Goal: Task Accomplishment & Management: Use online tool/utility

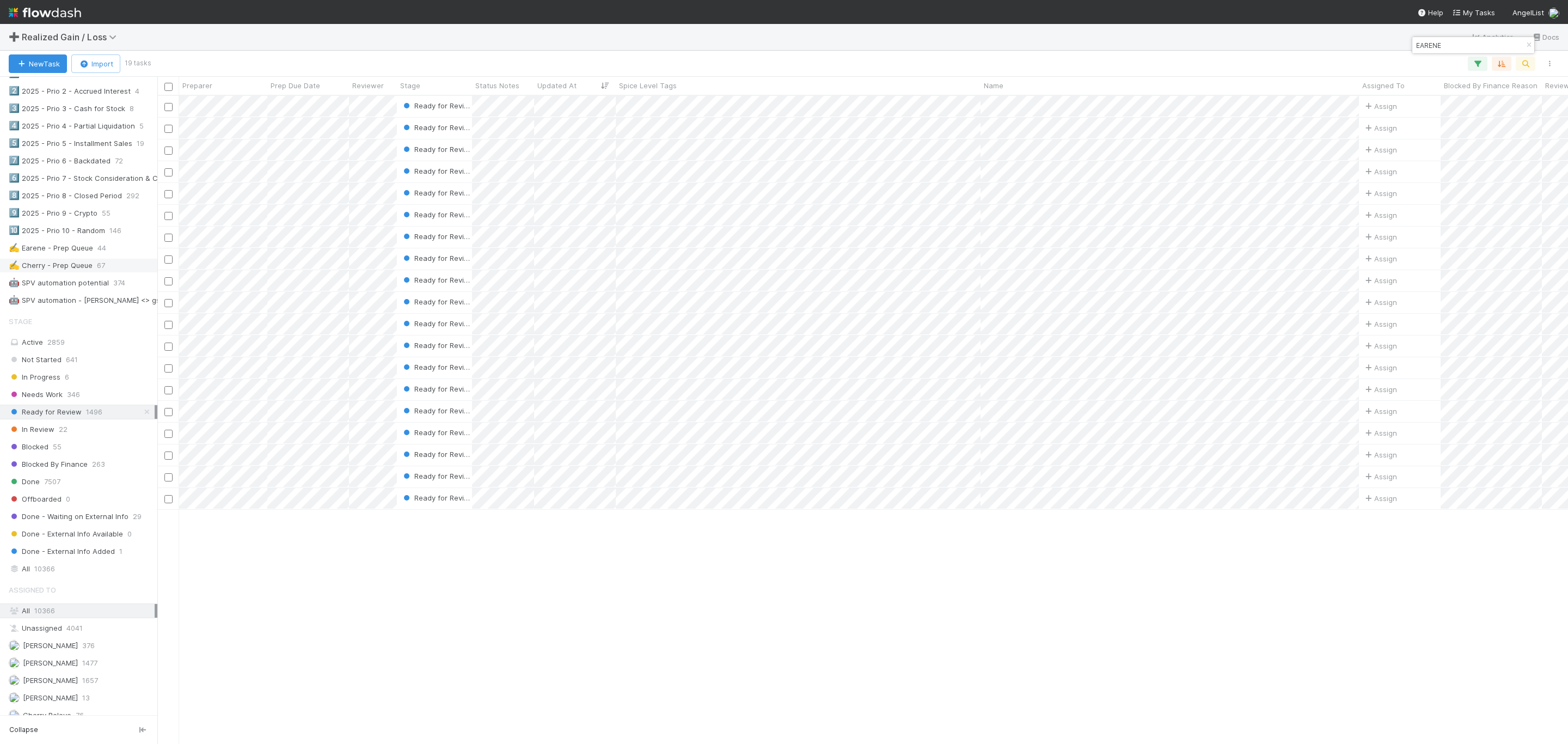
scroll to position [559, 0]
click at [108, 256] on div "✍️ Earene - Prep Queue 44" at bounding box center [82, 250] width 146 height 13
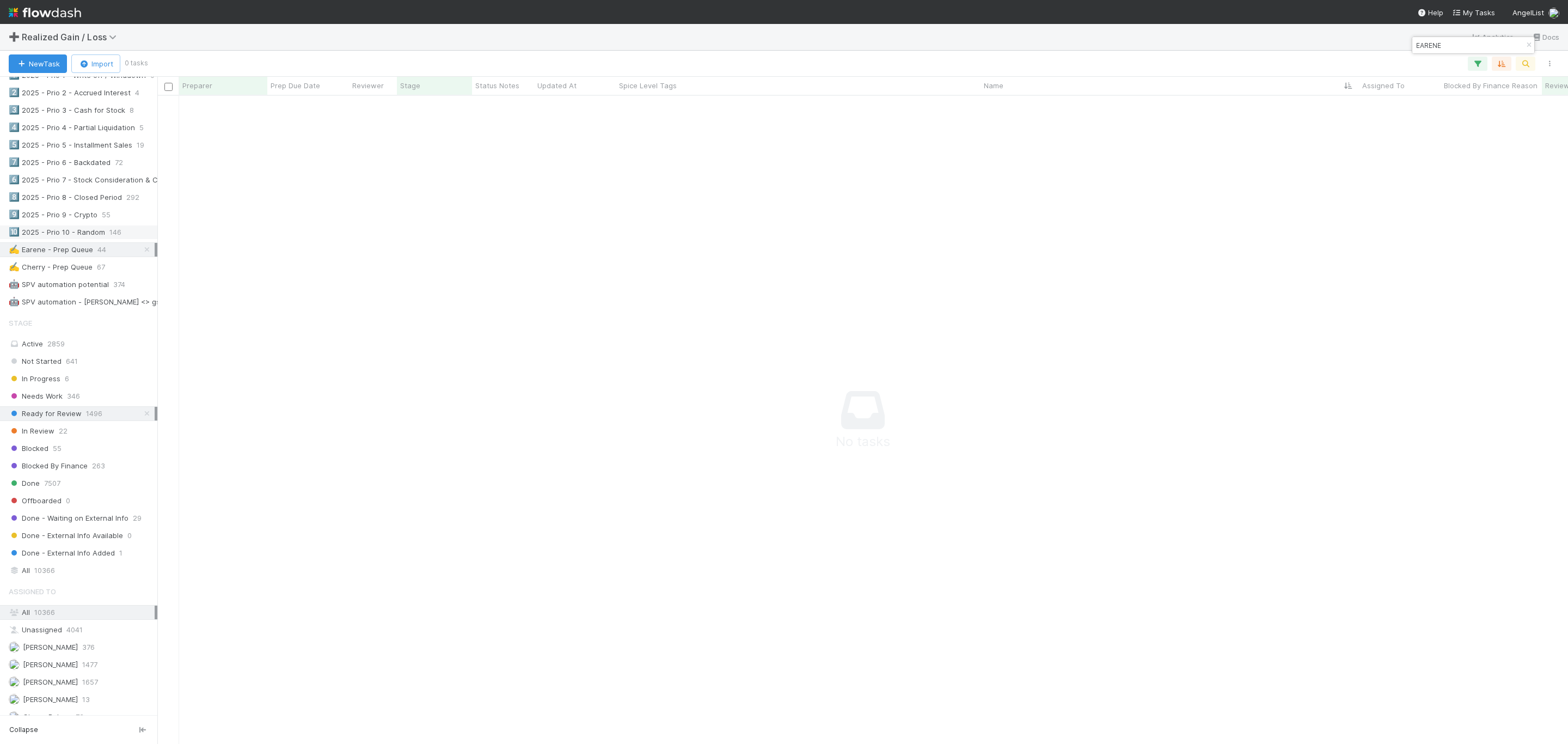
scroll to position [622, 1387]
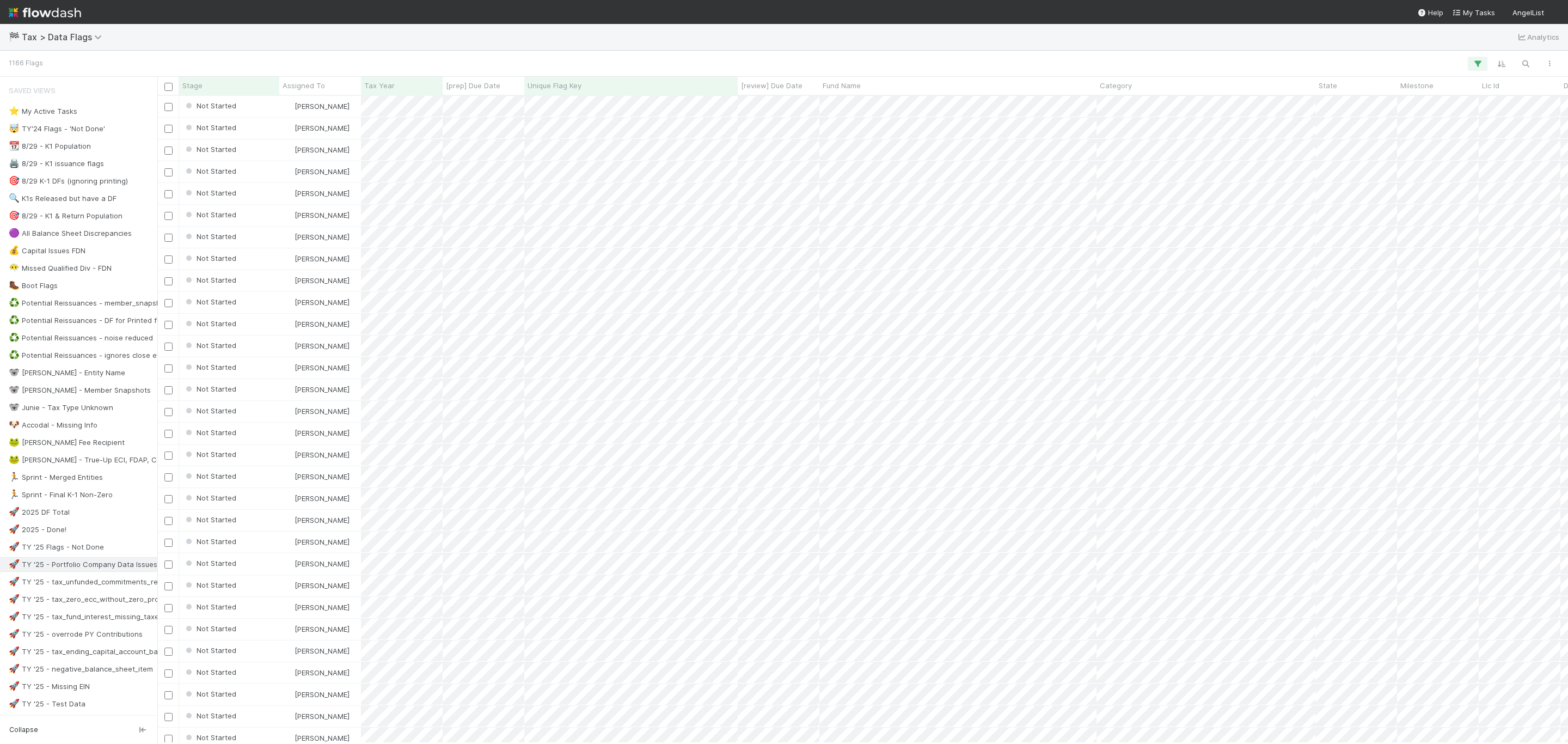
scroll to position [634, 1399]
click at [1519, 58] on button "button" at bounding box center [1525, 63] width 19 height 14
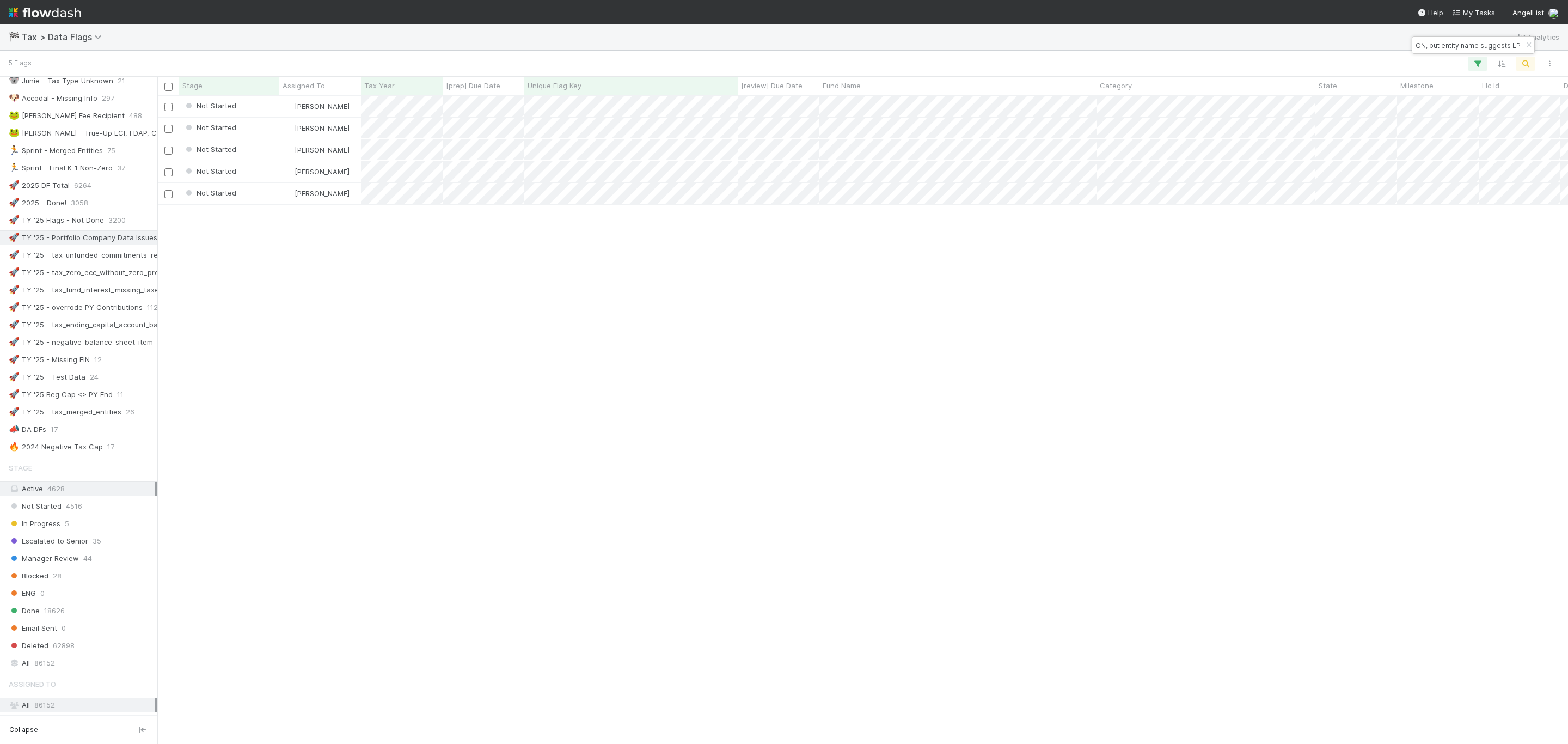
scroll to position [0, 0]
click at [1459, 44] on input "Incorporation type for company is CORPORATION, but entity name suggests LP" at bounding box center [1468, 45] width 109 height 13
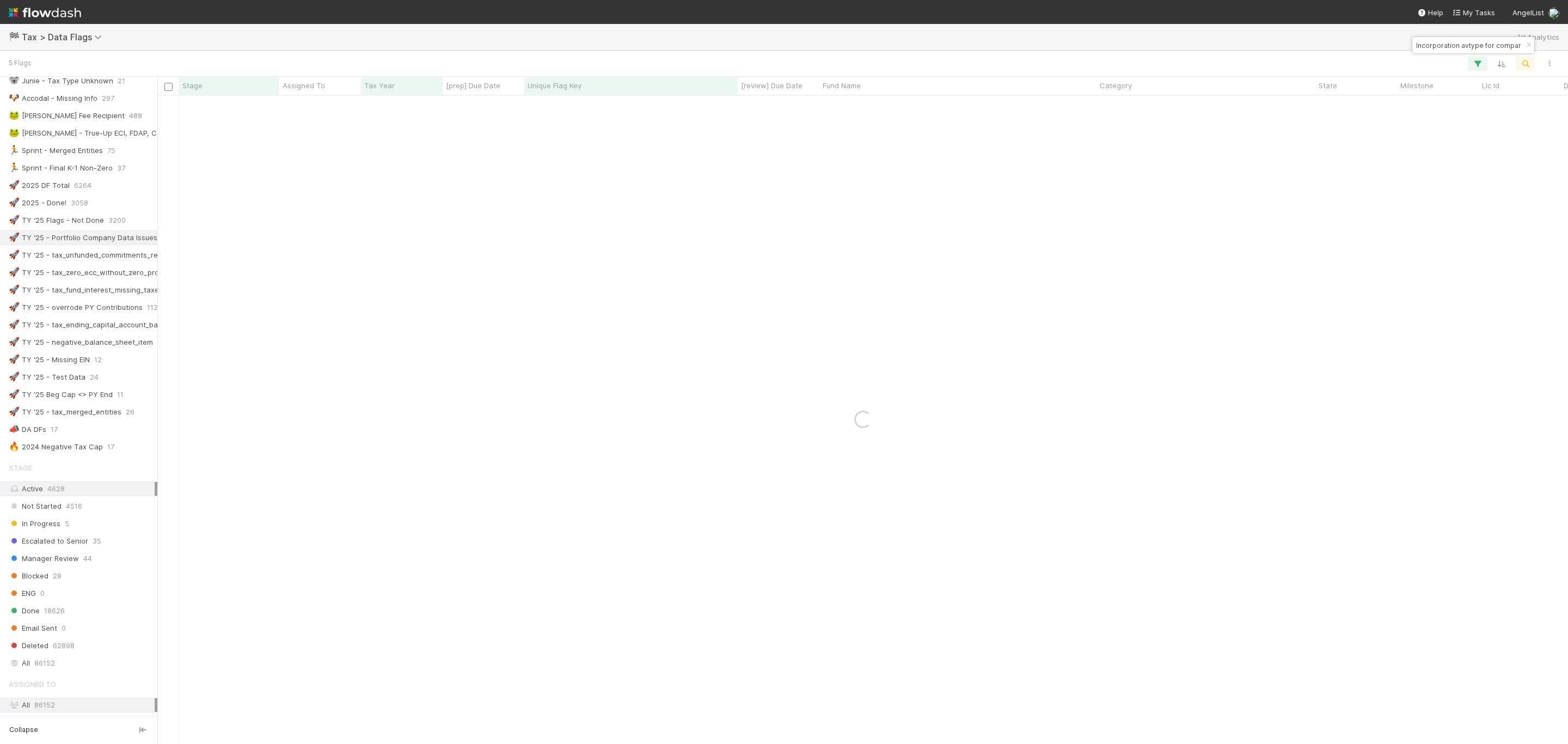
paste input "type for company is FOREIGN_ENTITY, but entity name suggests CORPORATION"
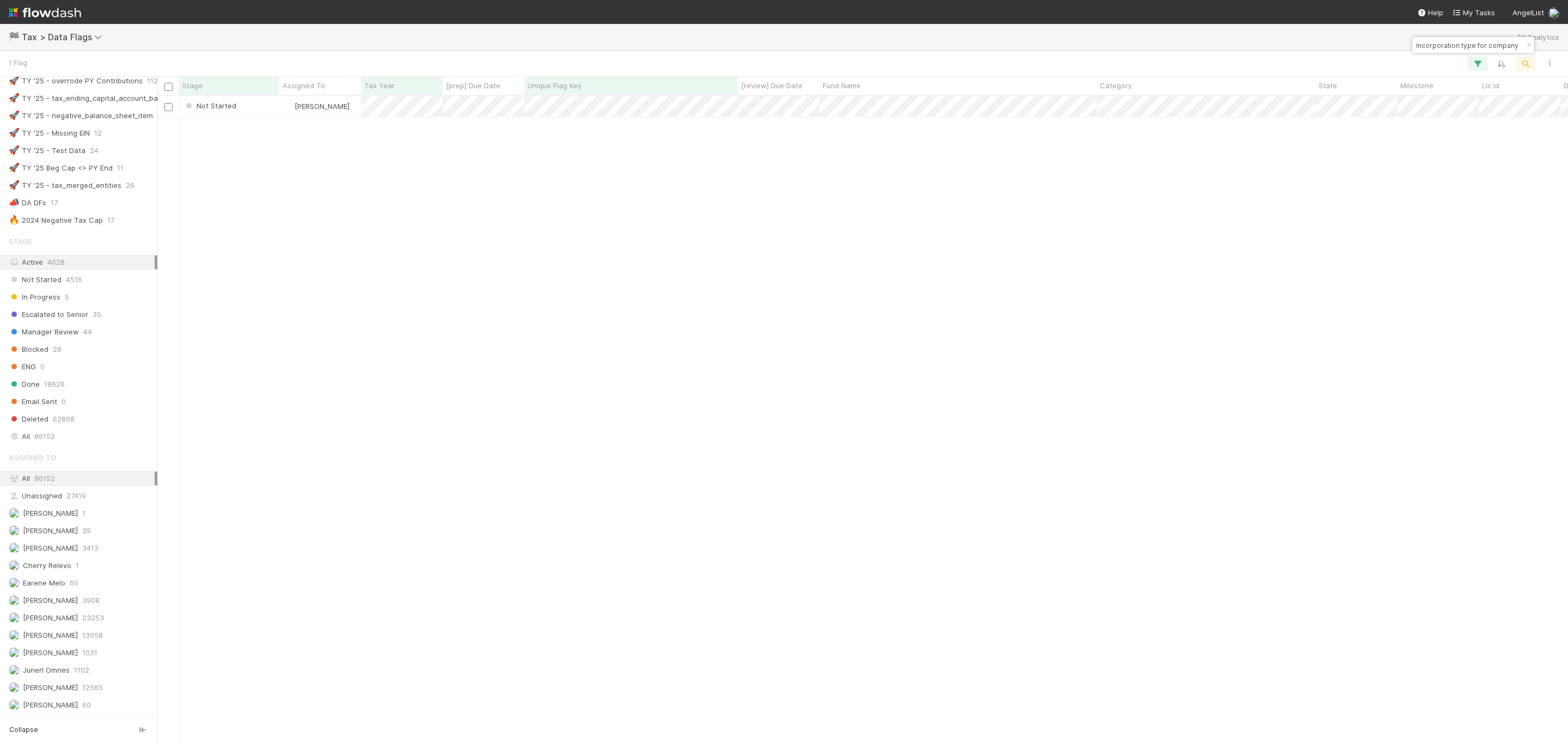
click at [1440, 38] on div "Incorporation type for company is FOREIGN_ENTITY, but entity name suggests CORP…" at bounding box center [1473, 45] width 122 height 16
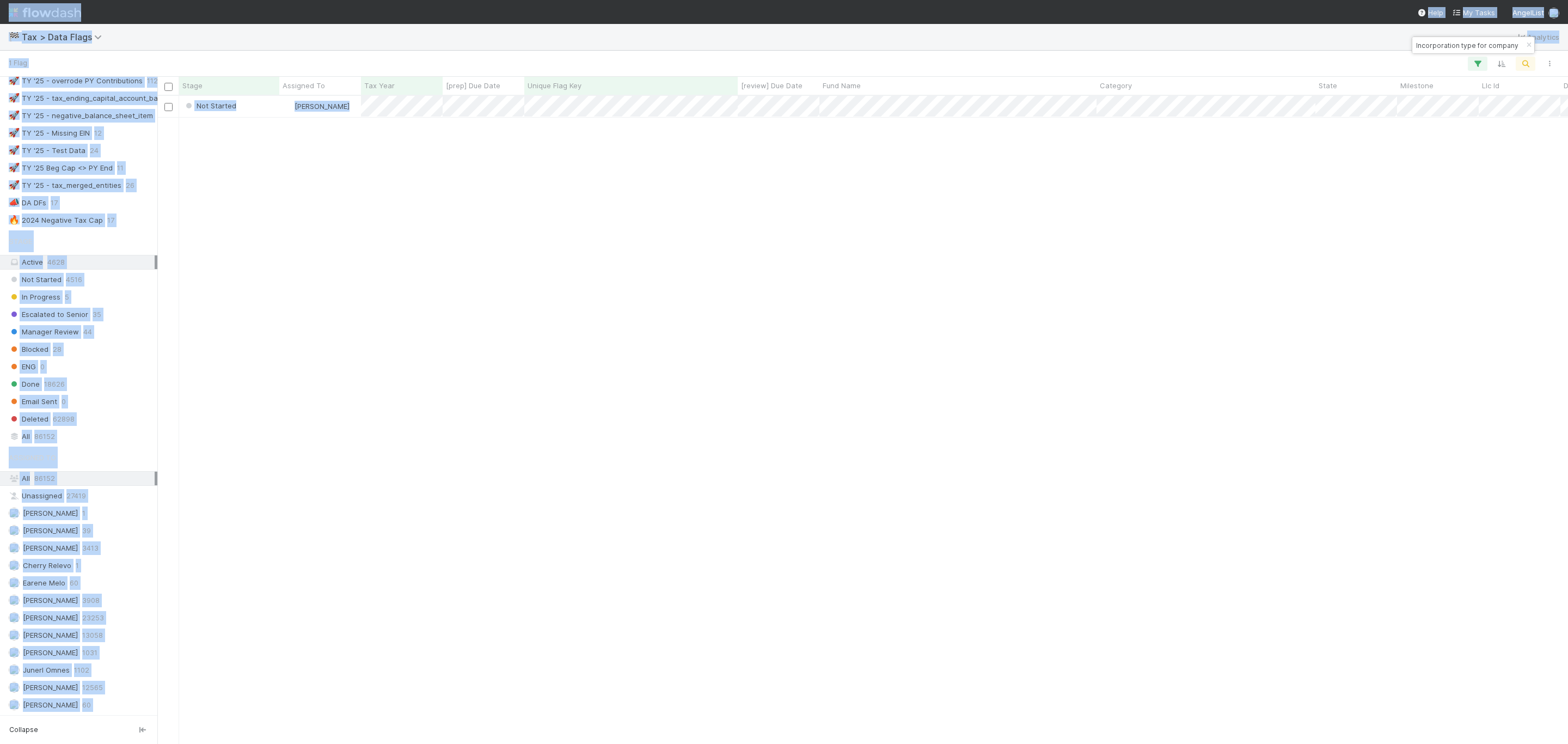
click at [1451, 48] on input "Incorporation type for company is FOREIGN_ENTITY, but entity name suggests CORP…" at bounding box center [1468, 45] width 109 height 13
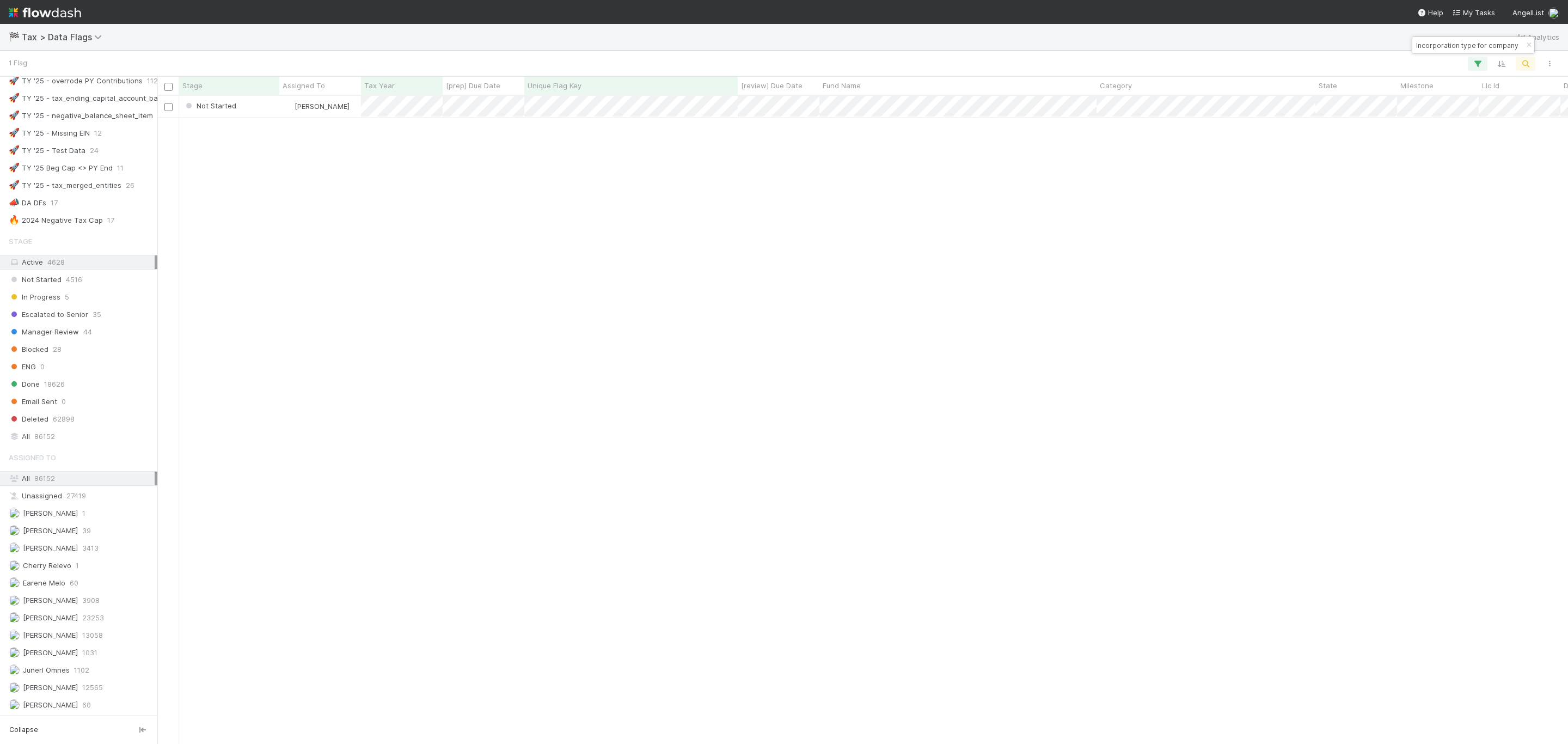
paste input "CORPORATION, but entity name suggests LLC"
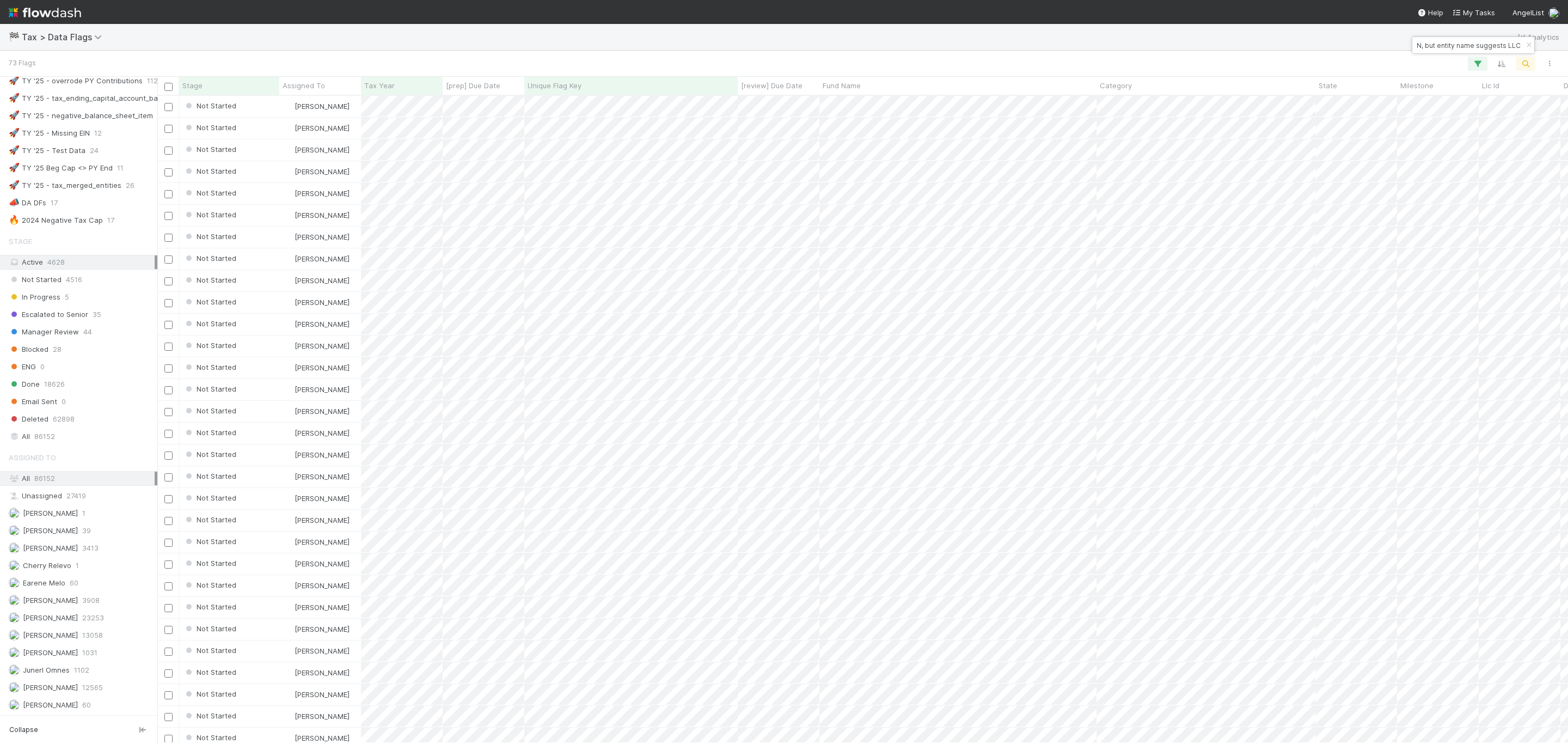
scroll to position [0, 0]
click at [1251, 51] on div "69 Flags" at bounding box center [784, 63] width 1568 height 26
click at [1513, 58] on div at bounding box center [797, 63] width 1528 height 14
click at [1523, 59] on icon "button" at bounding box center [1525, 64] width 11 height 10
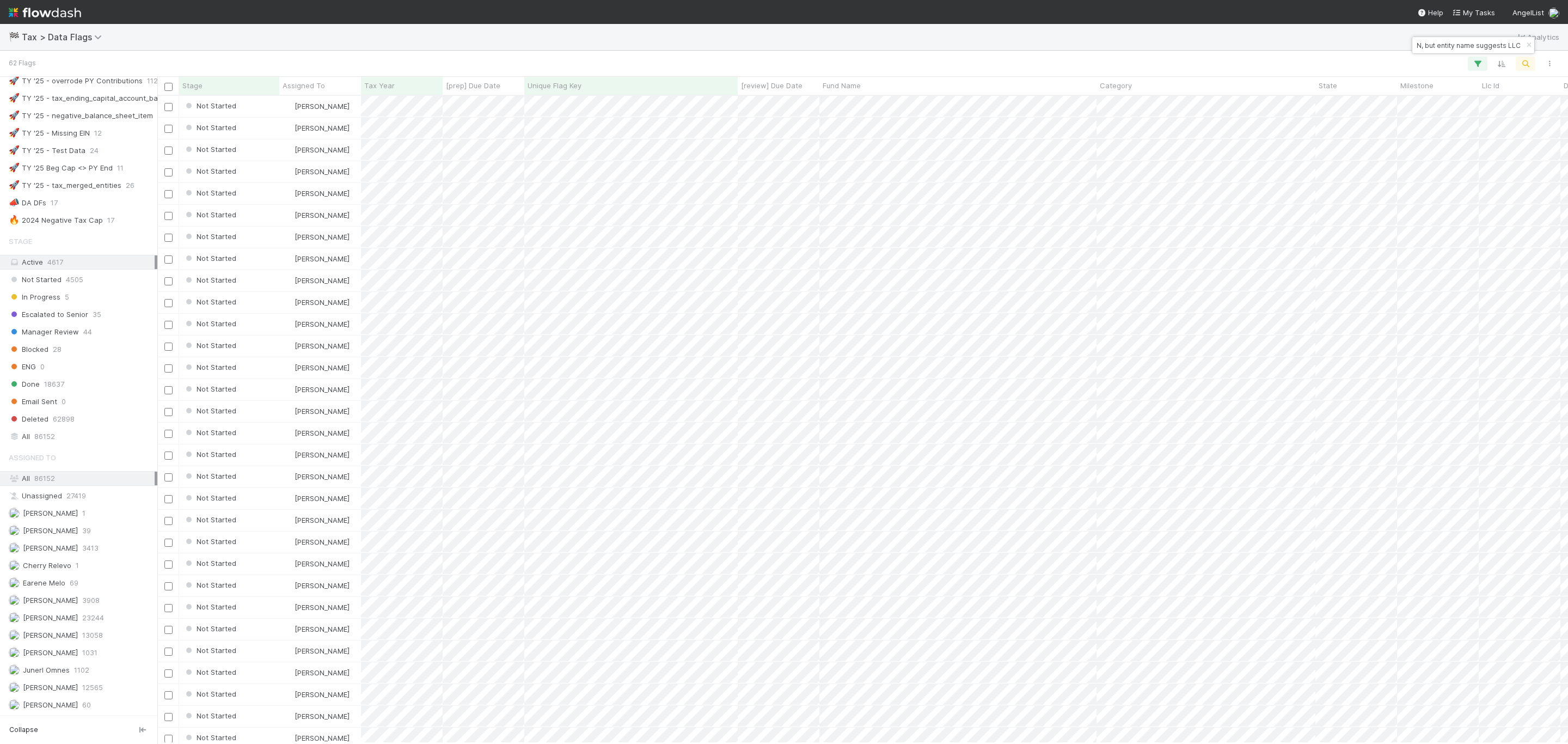
paste input "Tax type is unknown and needs to be updated"
type input "Tax type is unknown and needs to be updated"
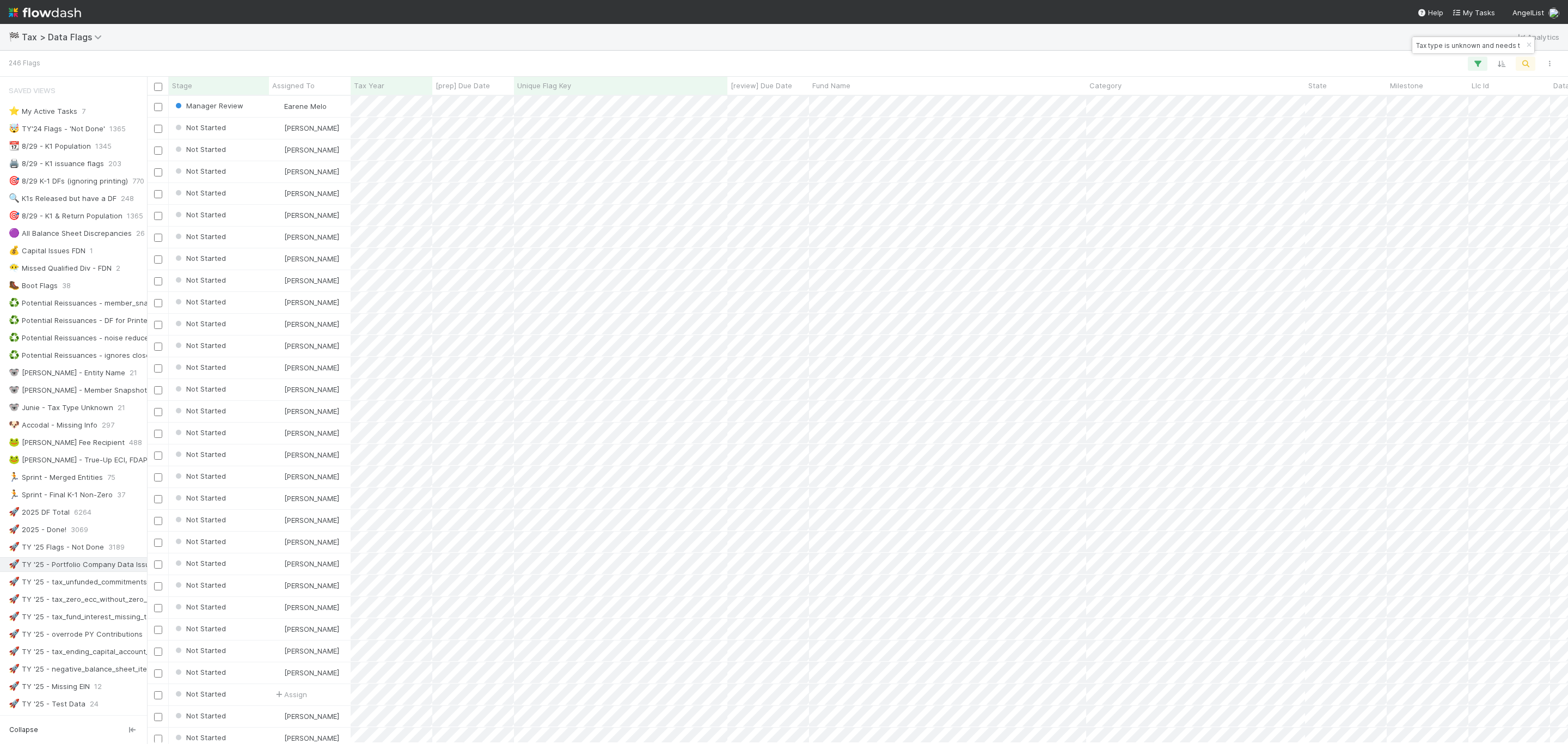
scroll to position [634, 1409]
drag, startPoint x: 160, startPoint y: 574, endPoint x: 0, endPoint y: 574, distance: 160.0
click at [0, 574] on div "Saved Views ⭐ My Active Tasks 7 🤯 TY'24 Flags - 'Not Done' 1365 📆 8/29 - K1 Pop…" at bounding box center [74, 410] width 147 height 667
click at [250, 104] on div "Manager Review" at bounding box center [219, 106] width 100 height 21
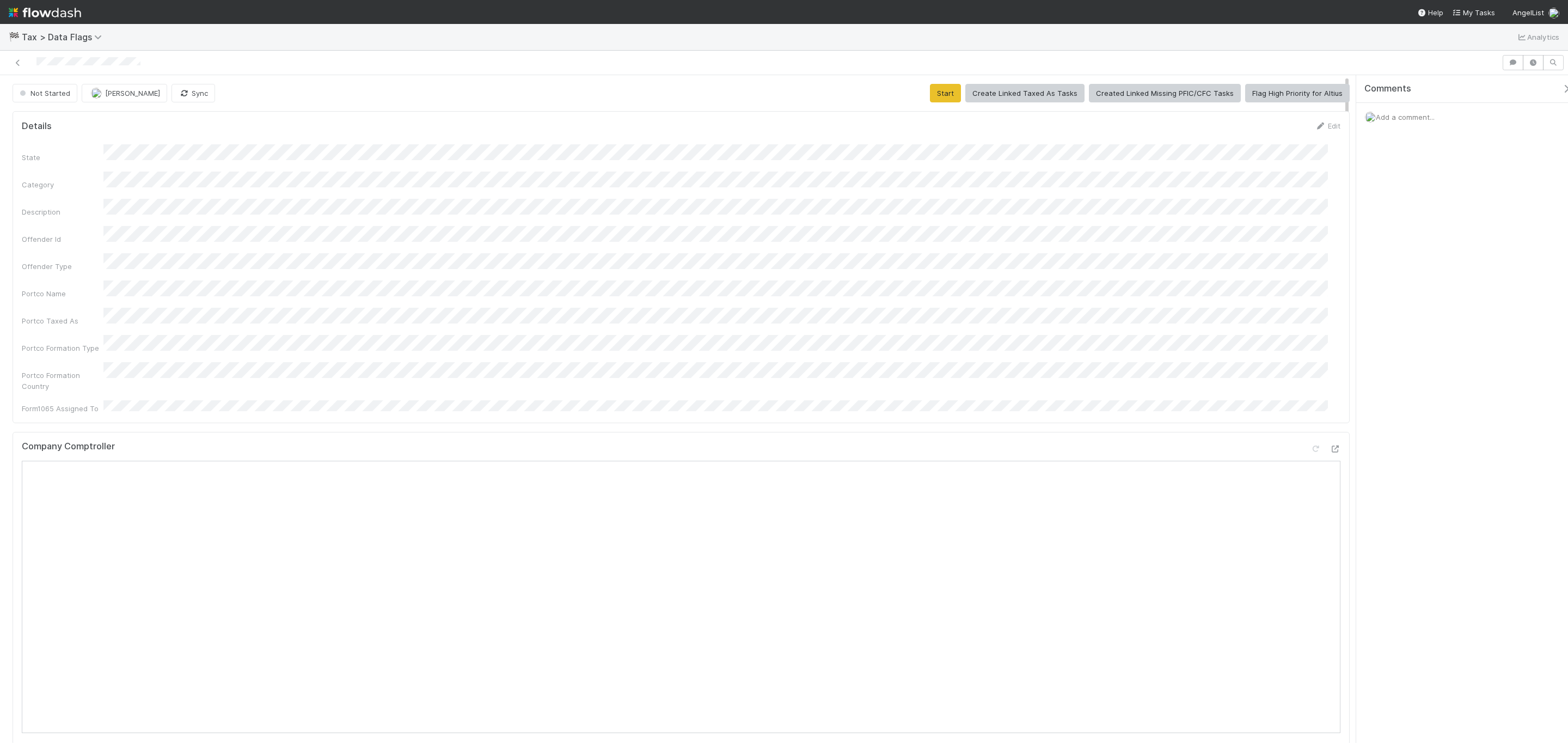
click at [913, 290] on div "State Category Description Offender Id Offender Type Portco Name Portco Taxed A…" at bounding box center [681, 279] width 1318 height 270
click at [945, 86] on button "Start" at bounding box center [945, 93] width 31 height 18
click at [125, 90] on span "[PERSON_NAME]" at bounding box center [133, 93] width 55 height 9
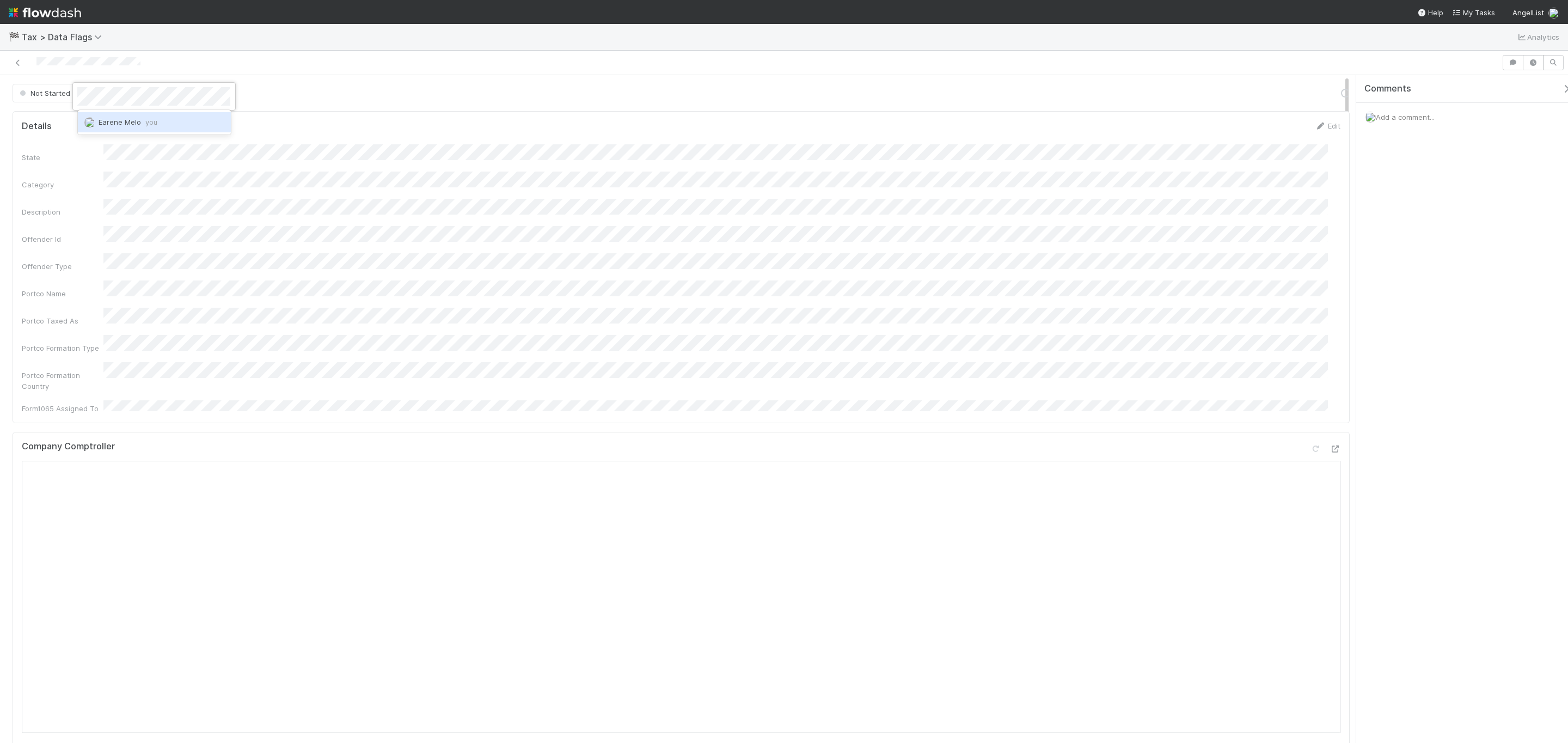
click at [151, 123] on span "you" at bounding box center [152, 122] width 12 height 9
click at [1026, 88] on button "Finish" at bounding box center [1035, 93] width 33 height 18
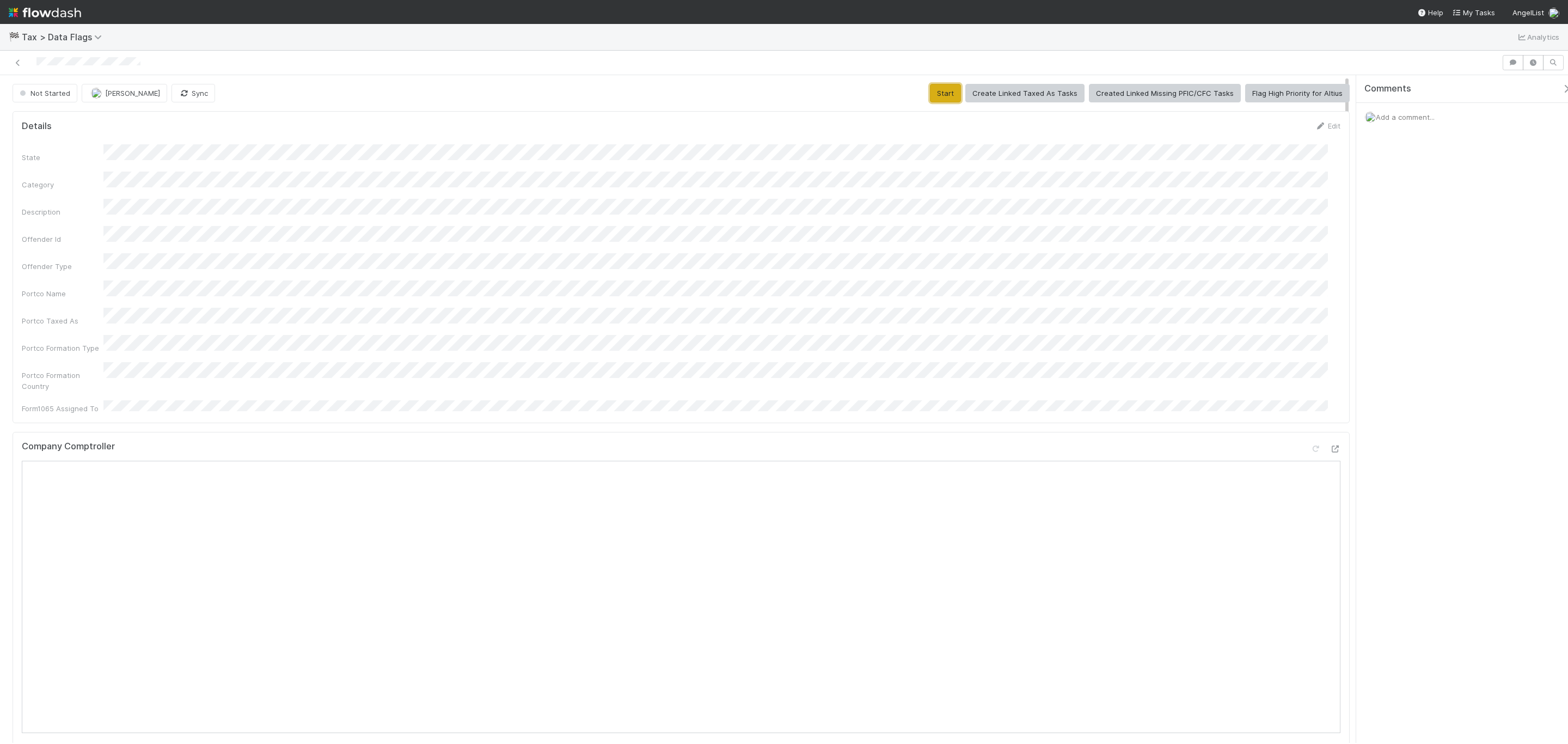
click at [936, 97] on button "Start" at bounding box center [945, 93] width 31 height 18
click at [1024, 95] on button "Finish" at bounding box center [1035, 93] width 33 height 18
click at [130, 98] on button "[PERSON_NAME]" at bounding box center [102, 93] width 85 height 18
click at [111, 119] on span "Earene Melo you" at bounding box center [107, 122] width 59 height 9
click at [931, 94] on button "Start" at bounding box center [945, 93] width 31 height 18
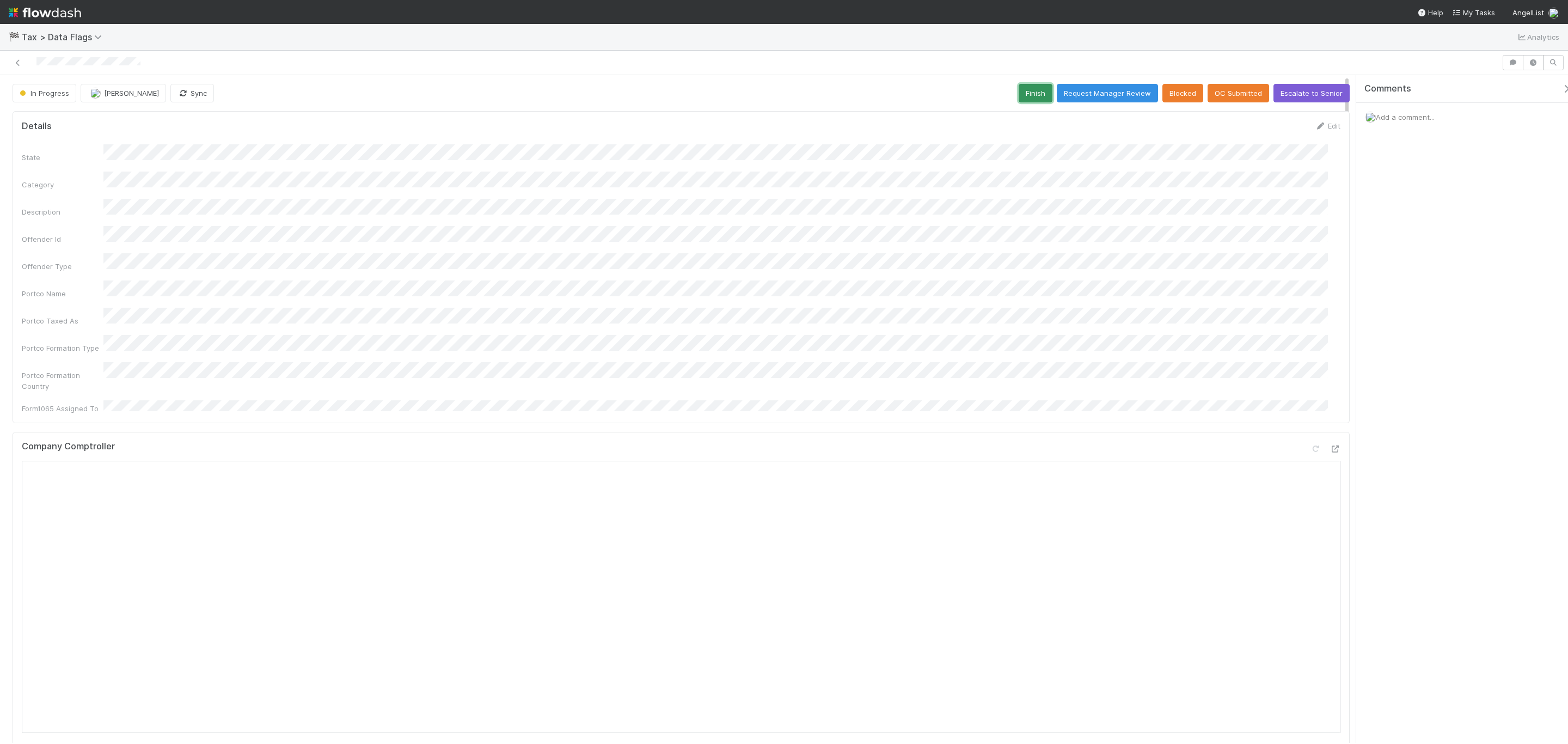
click at [1039, 97] on button "Finish" at bounding box center [1035, 93] width 33 height 18
click at [133, 95] on span "[PERSON_NAME]" at bounding box center [131, 93] width 55 height 9
click at [123, 119] on span "Earene Melo you" at bounding box center [127, 122] width 59 height 9
click at [950, 90] on button "Start" at bounding box center [945, 93] width 31 height 18
click at [135, 96] on span "[PERSON_NAME]" at bounding box center [131, 93] width 55 height 9
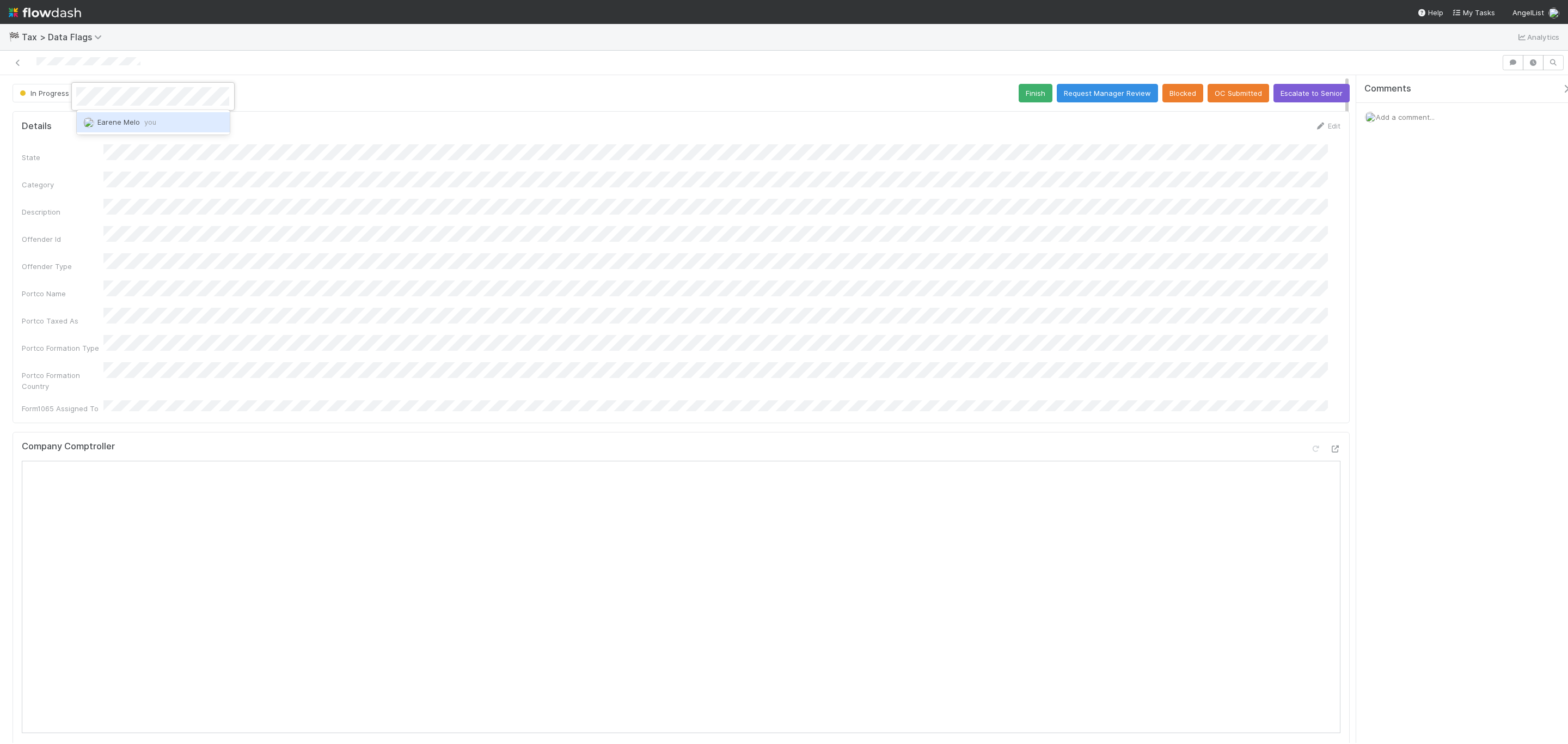
click at [127, 110] on div "Earene Melo you" at bounding box center [153, 122] width 153 height 24
click at [130, 116] on div "Earene Melo you" at bounding box center [153, 122] width 153 height 19
click at [1026, 90] on button "Finish" at bounding box center [1035, 93] width 33 height 18
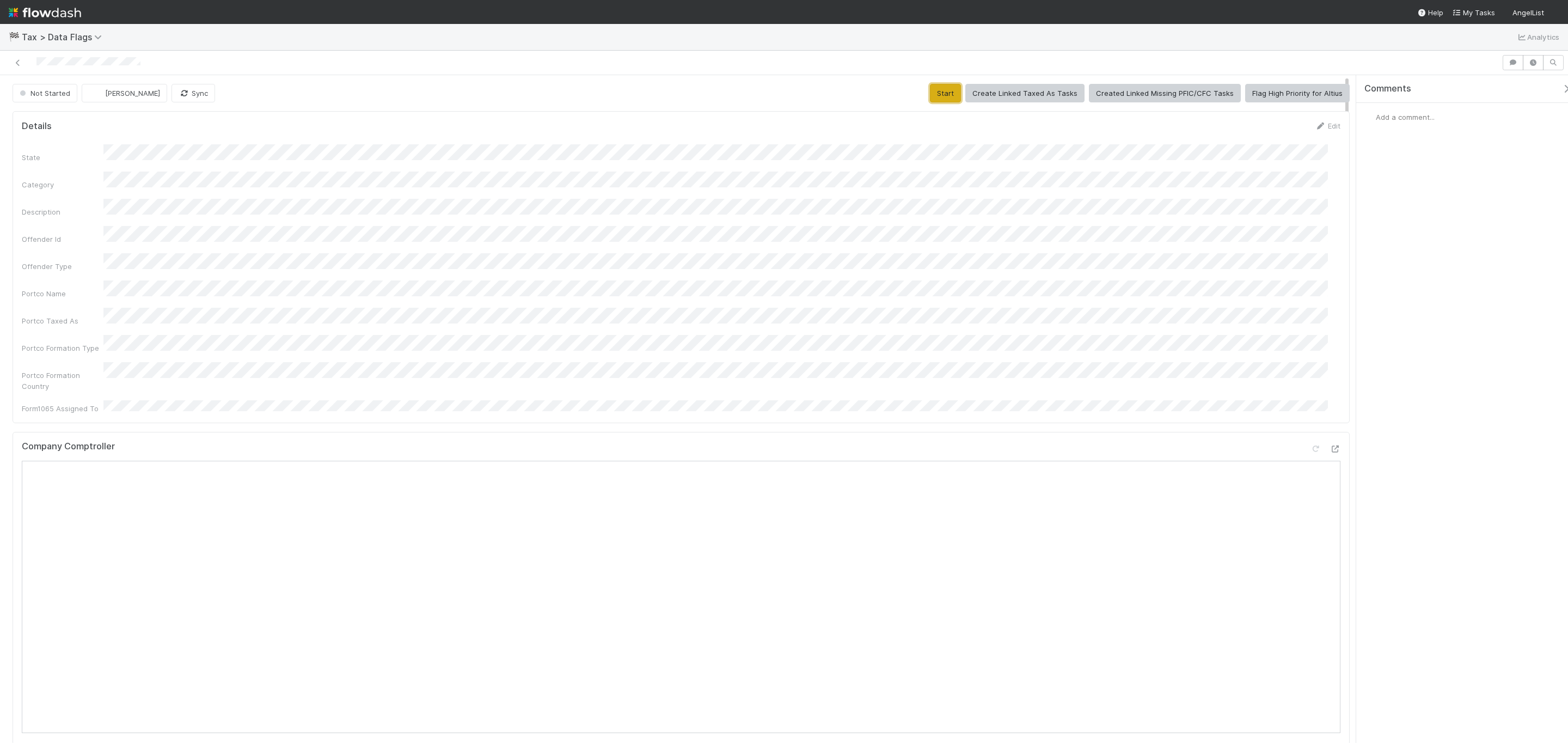
click at [935, 85] on button "Start" at bounding box center [945, 93] width 31 height 18
click at [100, 91] on span "[PERSON_NAME]" at bounding box center [125, 93] width 69 height 9
click at [63, 90] on div at bounding box center [784, 372] width 1568 height 744
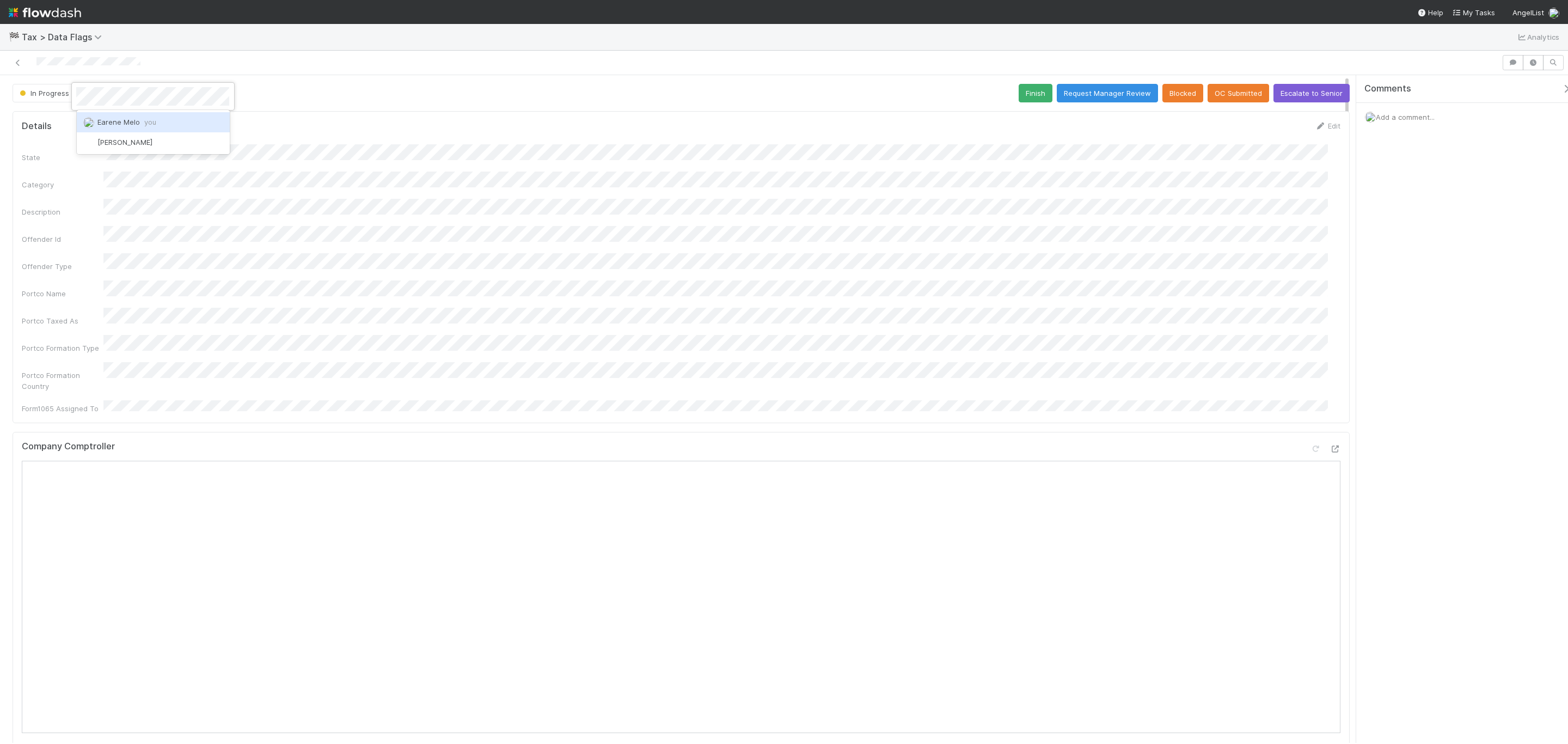
click at [145, 121] on span "you" at bounding box center [150, 122] width 12 height 9
click at [735, 190] on div "State Category Description Offender Id Offender Type Portco Name Portco Taxed A…" at bounding box center [681, 279] width 1318 height 270
click at [1003, 90] on div "In Progress Earene Melo Sync Finish Request Manager Review Blocked OC Submitted…" at bounding box center [681, 93] width 1337 height 18
click at [1021, 90] on button "Finish" at bounding box center [1035, 93] width 33 height 18
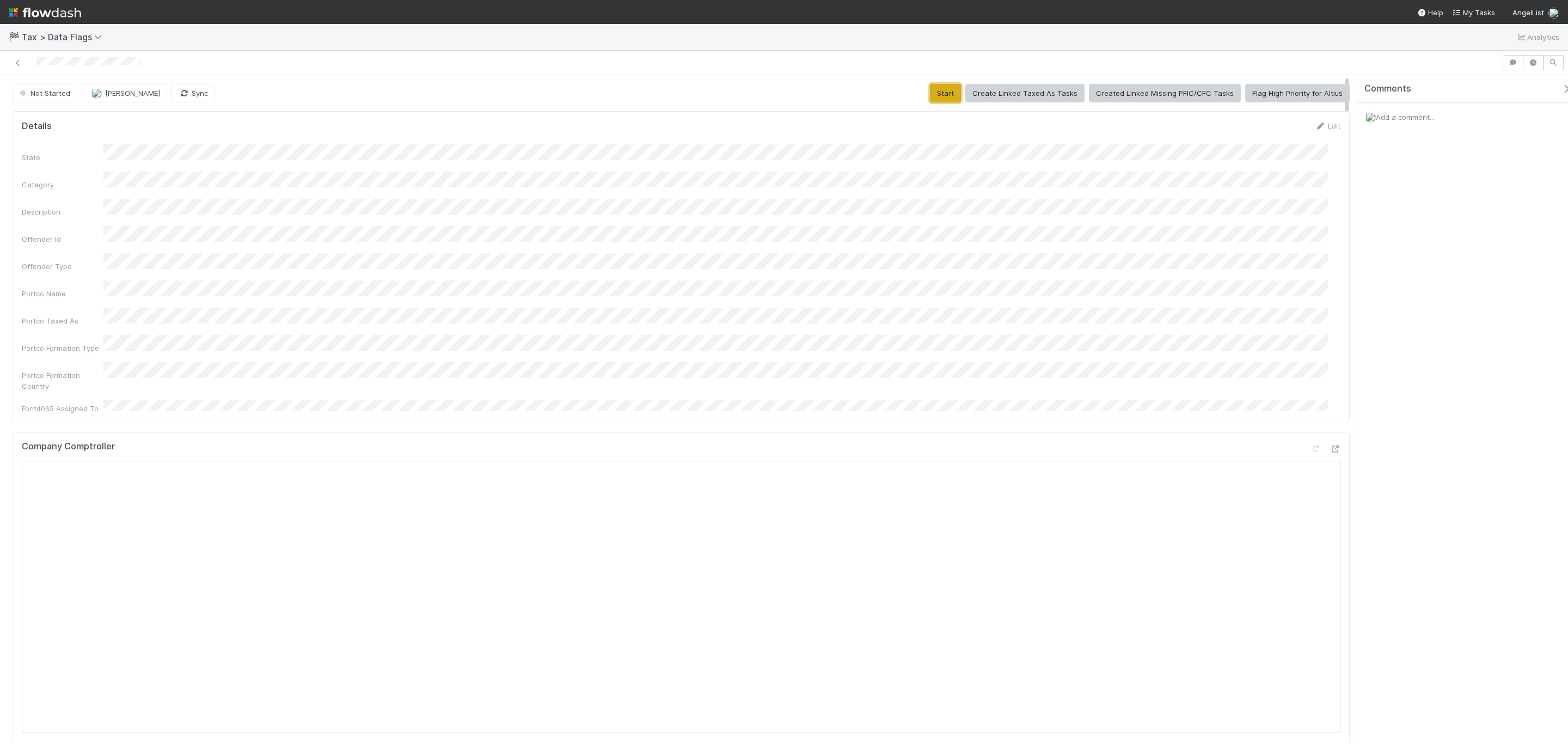
click at [930, 87] on button "Start" at bounding box center [945, 93] width 31 height 18
click at [98, 95] on img "button" at bounding box center [96, 93] width 11 height 11
click at [12, 105] on div at bounding box center [784, 372] width 1568 height 744
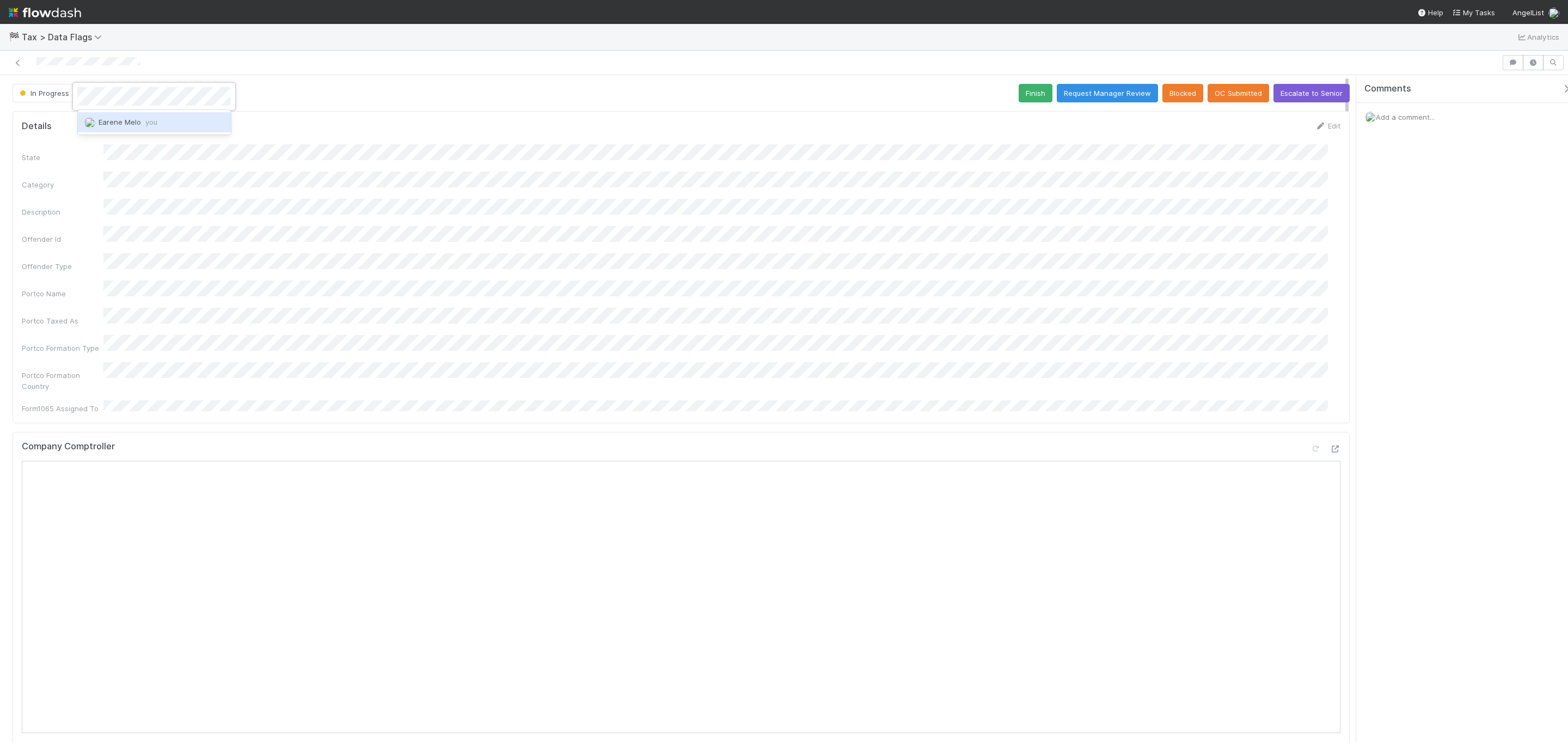
click at [105, 124] on span "Earene Melo you" at bounding box center [128, 122] width 59 height 9
click at [567, 132] on div "Details Edit" at bounding box center [681, 126] width 1318 height 11
click at [725, 192] on div "State Category Description Offender Id Offender Type Portco Name Portco Taxed A…" at bounding box center [681, 279] width 1318 height 270
click at [1019, 92] on button "Finish" at bounding box center [1035, 93] width 33 height 18
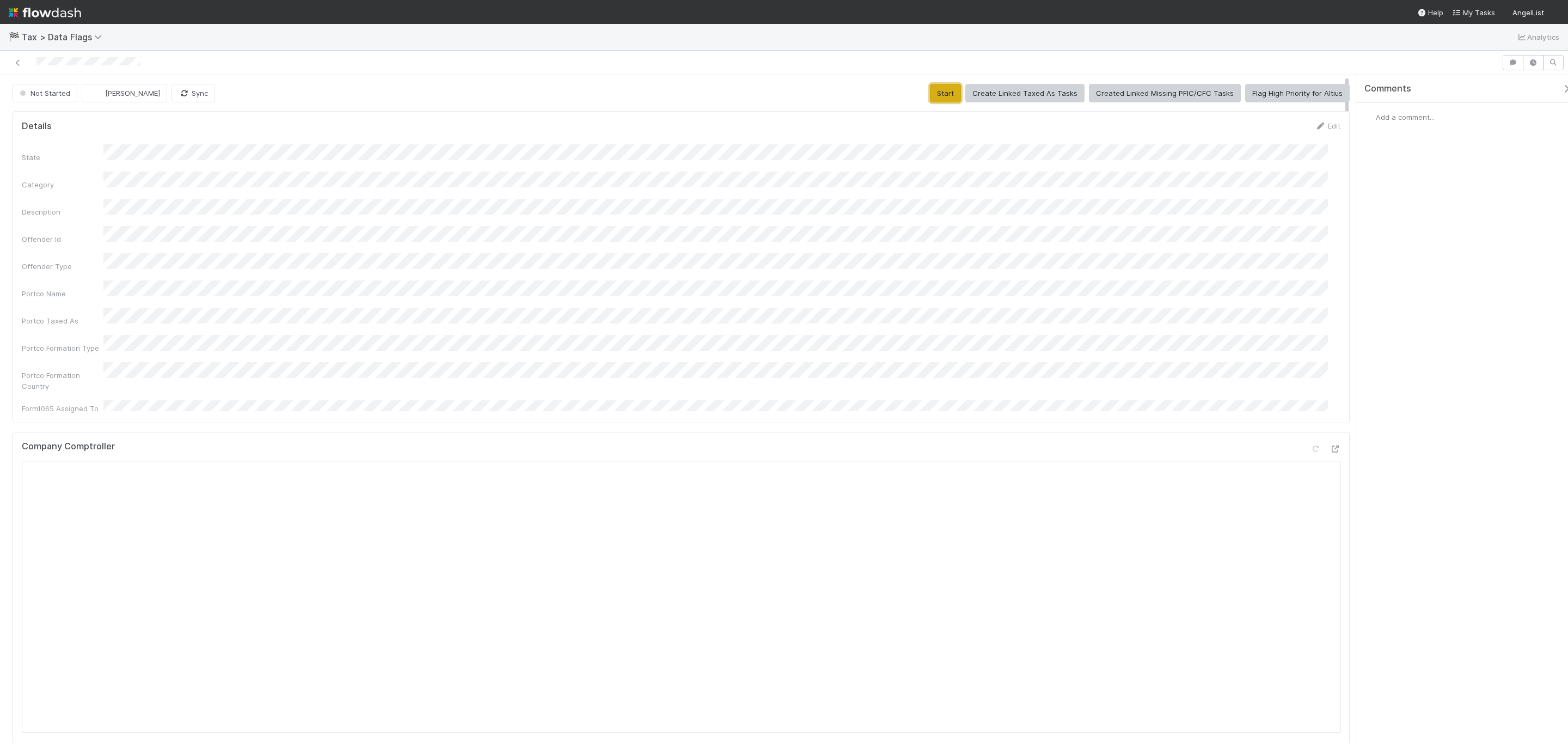
click at [934, 96] on button "Start" at bounding box center [945, 93] width 31 height 18
click at [141, 101] on button "[PERSON_NAME]" at bounding box center [123, 93] width 85 height 18
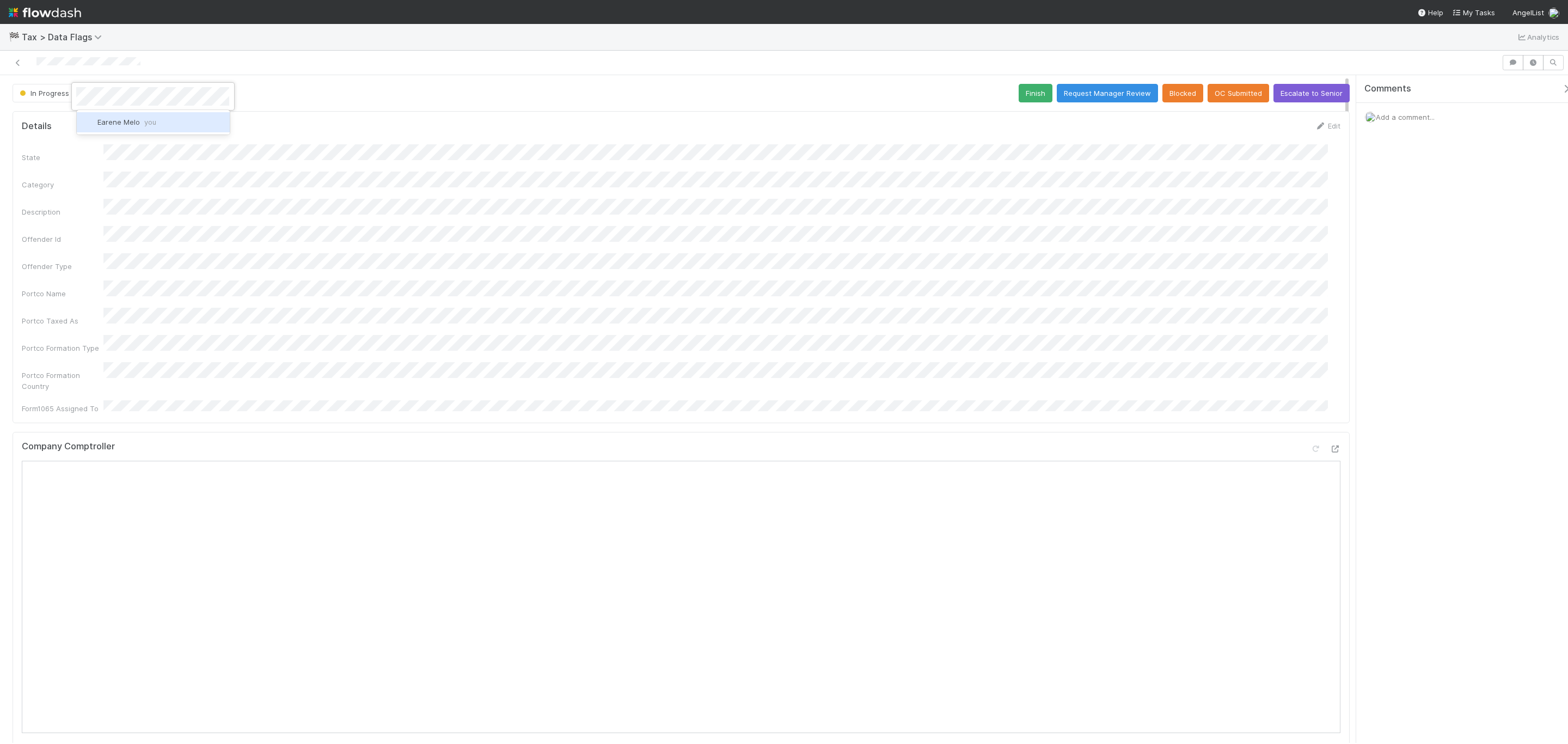
click at [132, 121] on span "Earene Melo you" at bounding box center [127, 122] width 59 height 9
click at [867, 212] on div "State Category Description Offender Id Offender Type Portco Name Portco Taxed A…" at bounding box center [681, 279] width 1318 height 270
click at [1314, 125] on button "Cancel" at bounding box center [1321, 130] width 38 height 18
click at [1329, 446] on icon at bounding box center [1335, 449] width 11 height 7
drag, startPoint x: 1426, startPoint y: 135, endPoint x: 765, endPoint y: 374, distance: 702.9
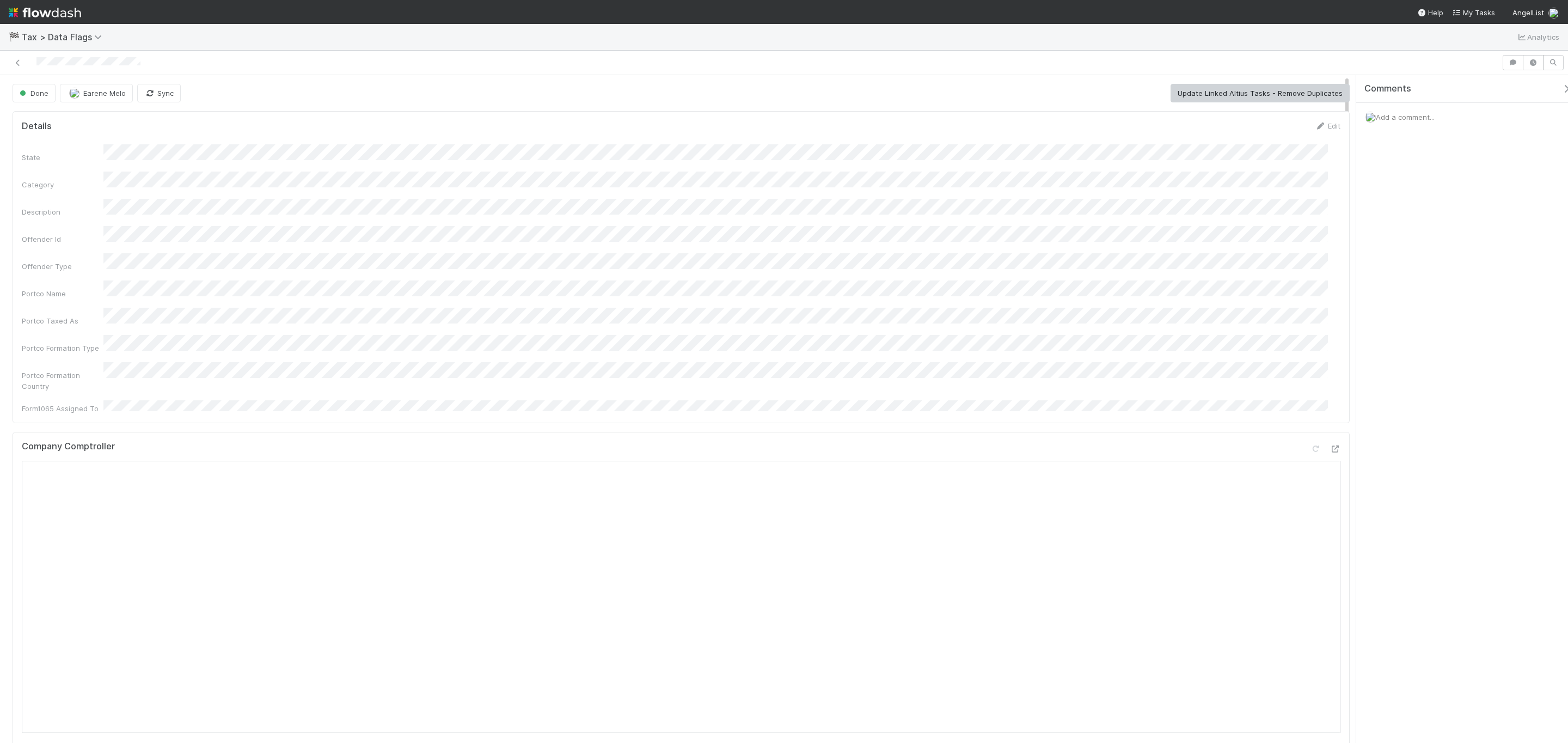
click at [1421, 137] on div "Comments Add a comment..." at bounding box center [1468, 130] width 224 height 111
click at [943, 98] on button "Start" at bounding box center [945, 93] width 31 height 18
click at [121, 102] on button "[PERSON_NAME]" at bounding box center [123, 93] width 85 height 18
click at [139, 118] on span "Earene Melo you" at bounding box center [127, 122] width 59 height 9
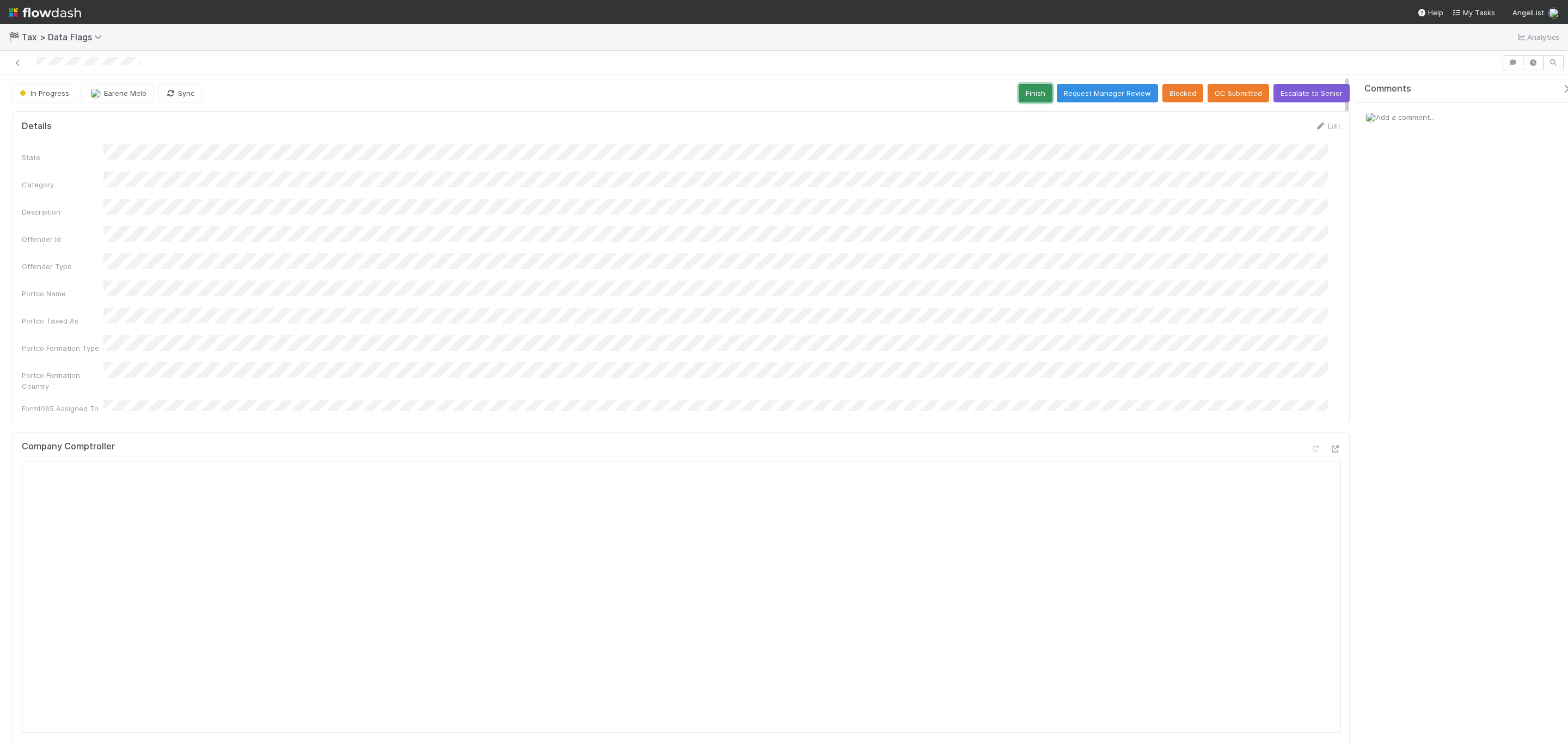
click at [1027, 94] on button "Finish" at bounding box center [1035, 93] width 33 height 18
click at [548, 264] on div "State Category Description Offender Id Offender Type Portco Name Portco Taxed A…" at bounding box center [681, 279] width 1318 height 270
click at [797, 335] on div "State Category Description Offender Id Offender Type Portco Name Portco Taxed A…" at bounding box center [681, 279] width 1318 height 270
click at [933, 88] on button "Start" at bounding box center [945, 93] width 31 height 18
click at [146, 102] on button "[PERSON_NAME]" at bounding box center [124, 93] width 85 height 18
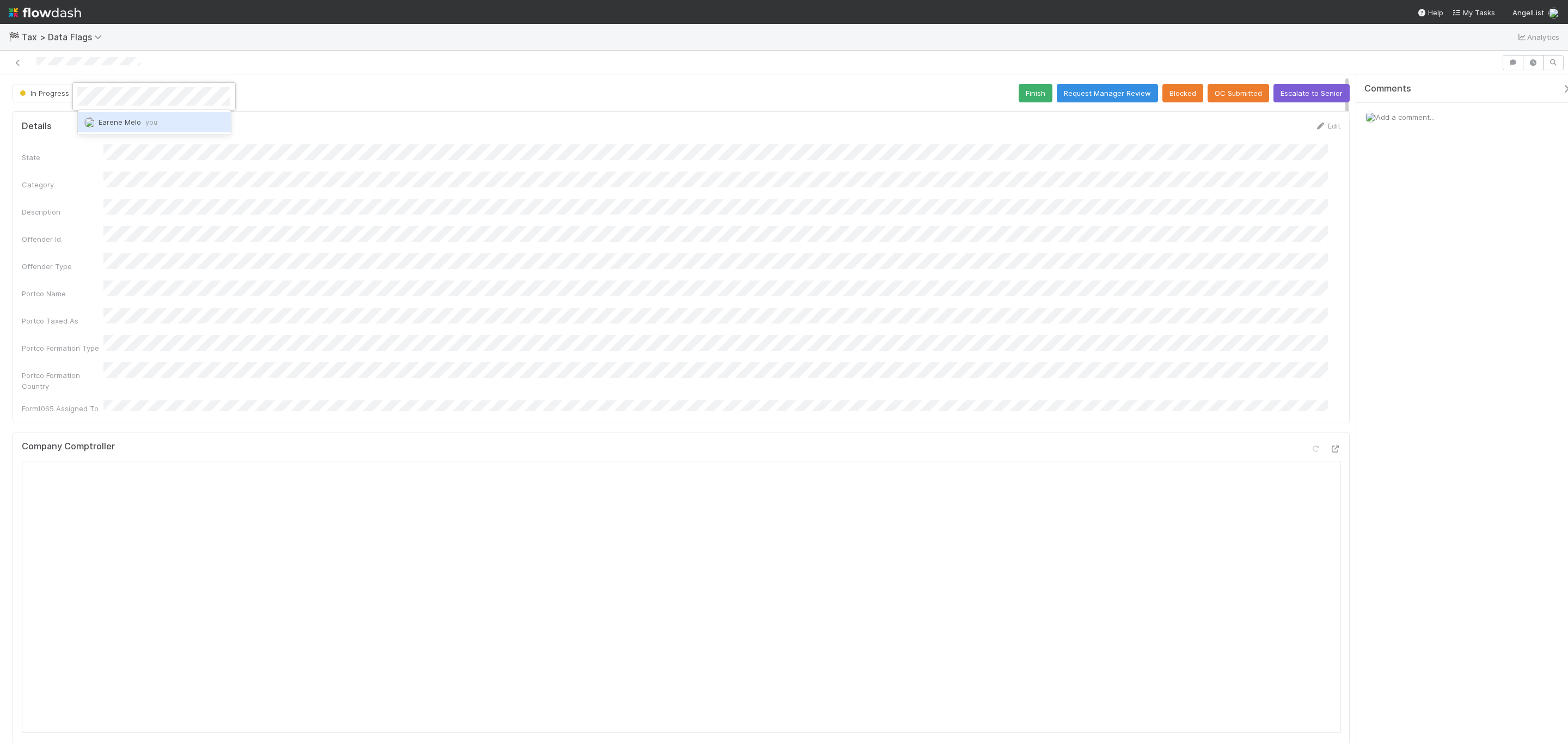
click at [121, 119] on span "Earene Melo you" at bounding box center [128, 122] width 59 height 9
click at [1027, 94] on button "Finish" at bounding box center [1035, 93] width 33 height 18
drag, startPoint x: 369, startPoint y: 290, endPoint x: 306, endPoint y: 334, distance: 76.8
click at [369, 286] on div "State Category Description Offender Id Offender Type Portco Name Portco Taxed A…" at bounding box center [681, 279] width 1318 height 270
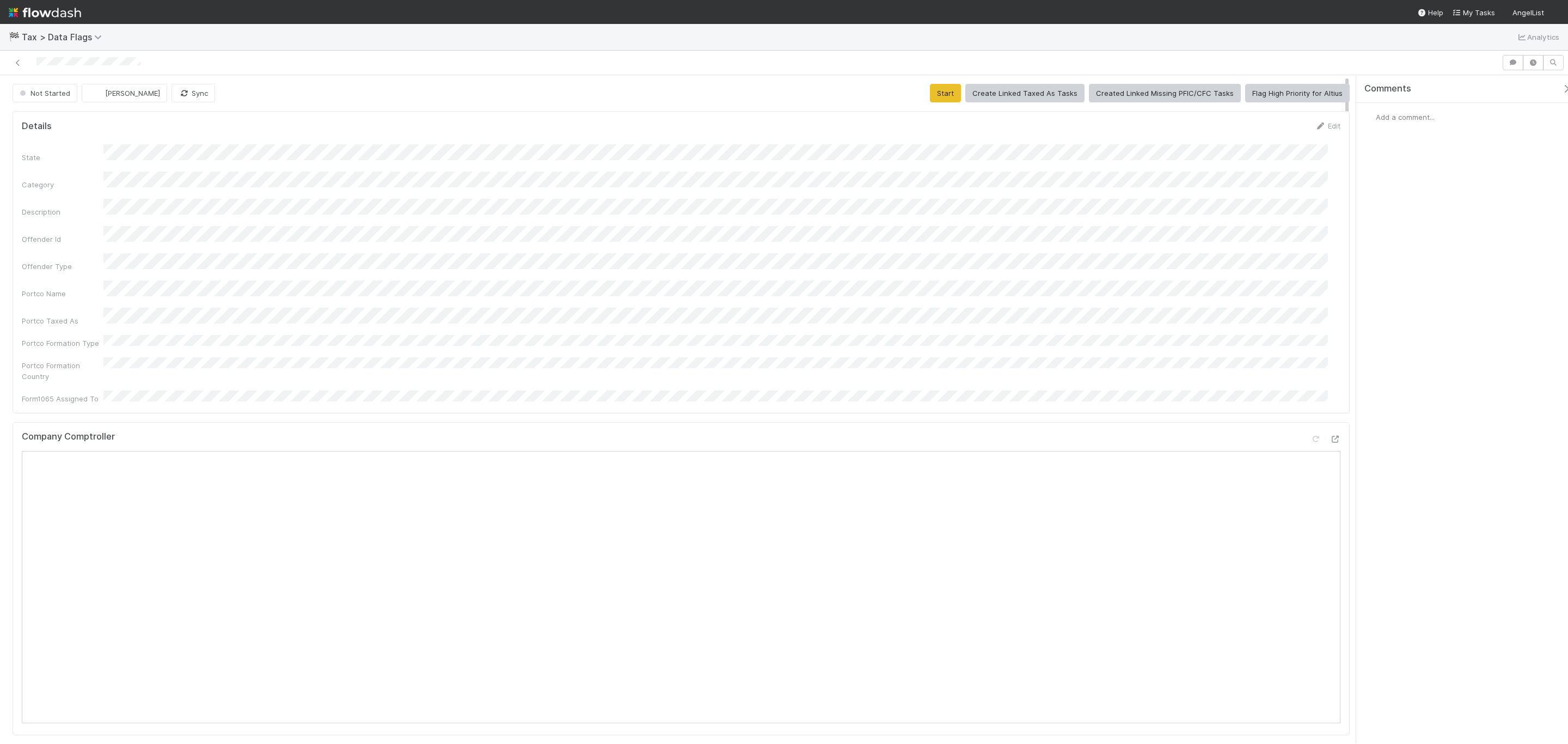
click at [740, 218] on div "State Category Description Offender Id Offender Type Portco Name Portco Taxed A…" at bounding box center [681, 274] width 1318 height 260
click at [938, 96] on button "Start" at bounding box center [945, 93] width 31 height 18
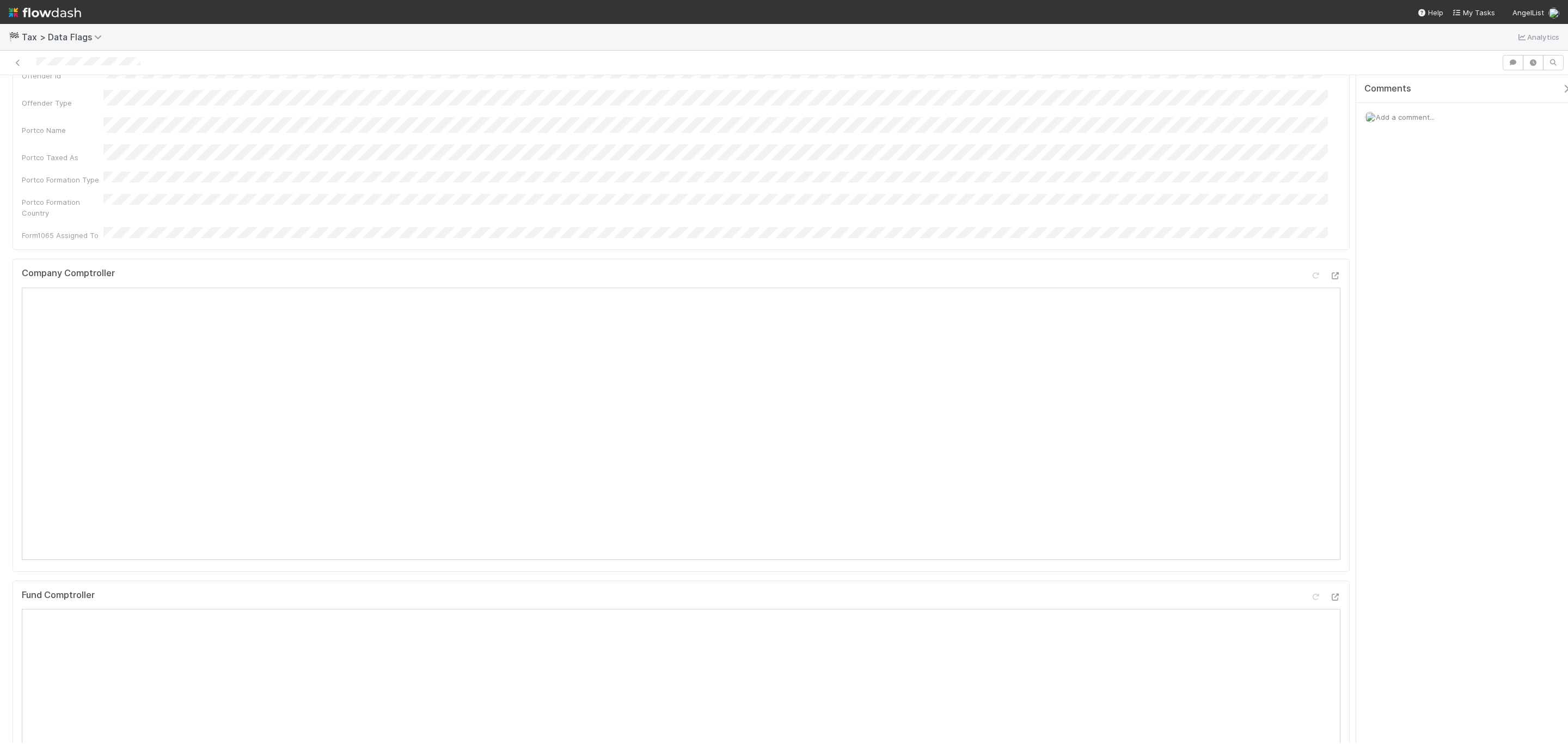
click at [1426, 118] on span "Add a comment..." at bounding box center [1405, 117] width 59 height 9
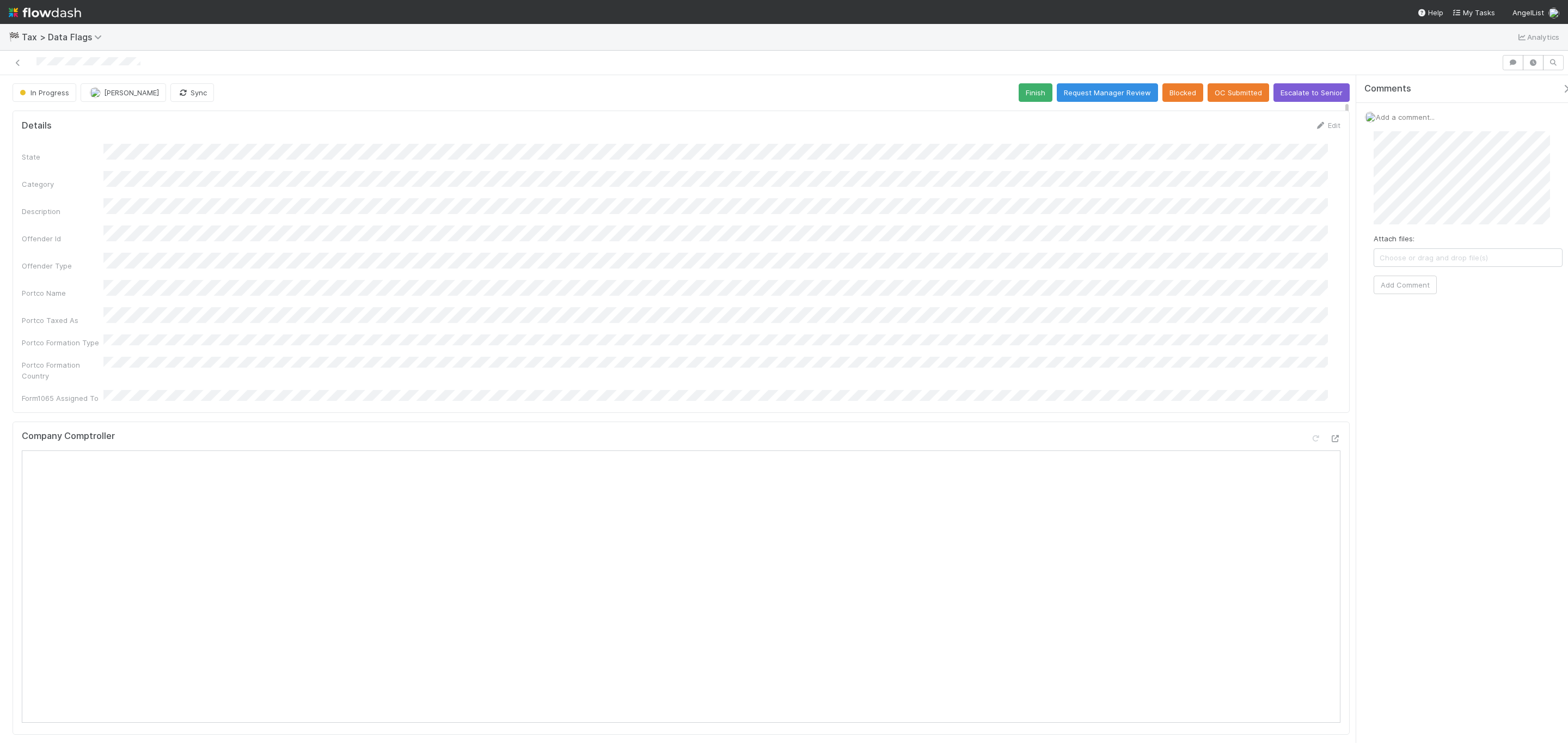
scroll to position [0, 0]
click at [1410, 287] on button "Add Comment" at bounding box center [1405, 285] width 63 height 18
click at [1088, 85] on button "Request Manager Review" at bounding box center [1107, 93] width 101 height 18
click at [94, 99] on img "button" at bounding box center [96, 93] width 11 height 11
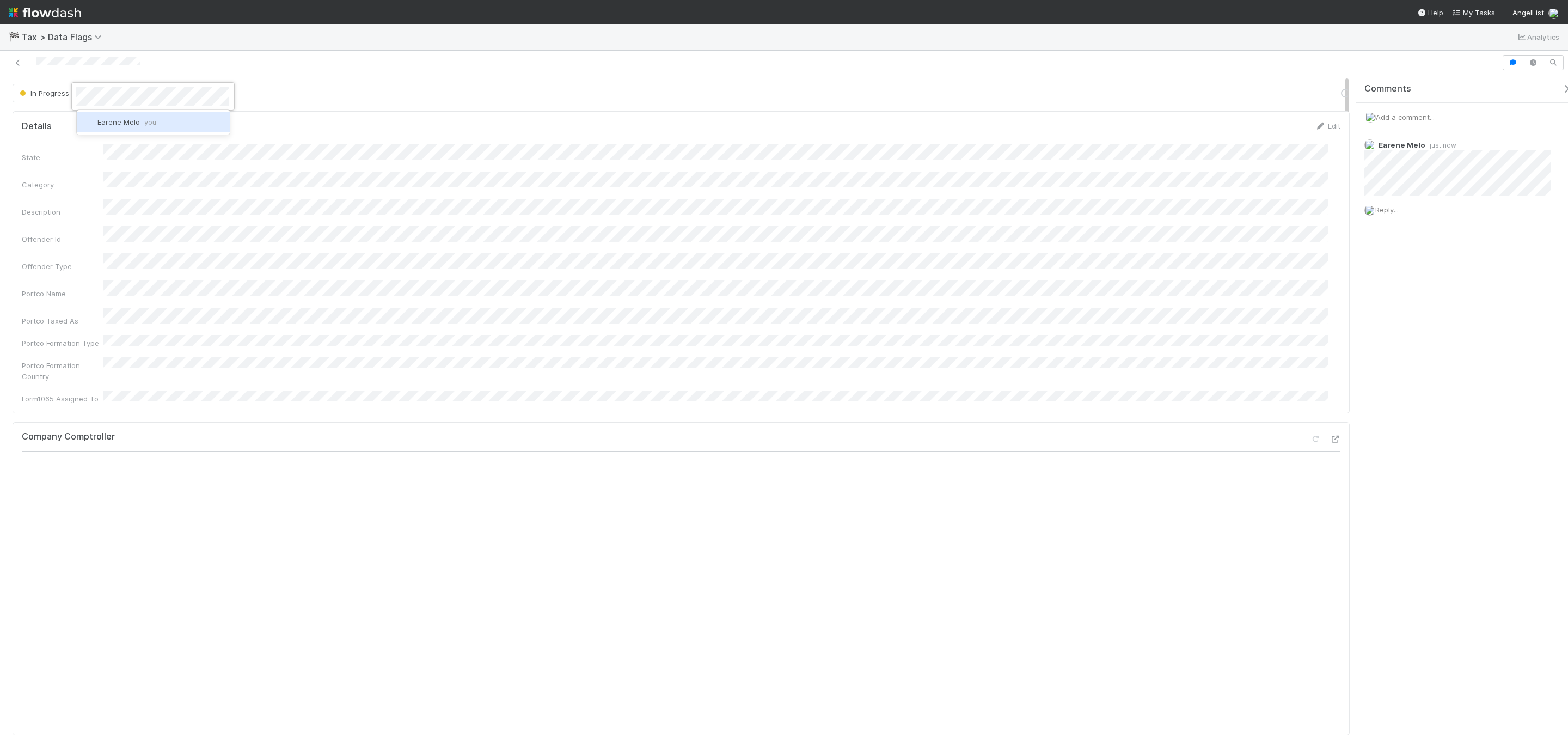
click at [113, 119] on span "Earene Melo you" at bounding box center [127, 122] width 59 height 9
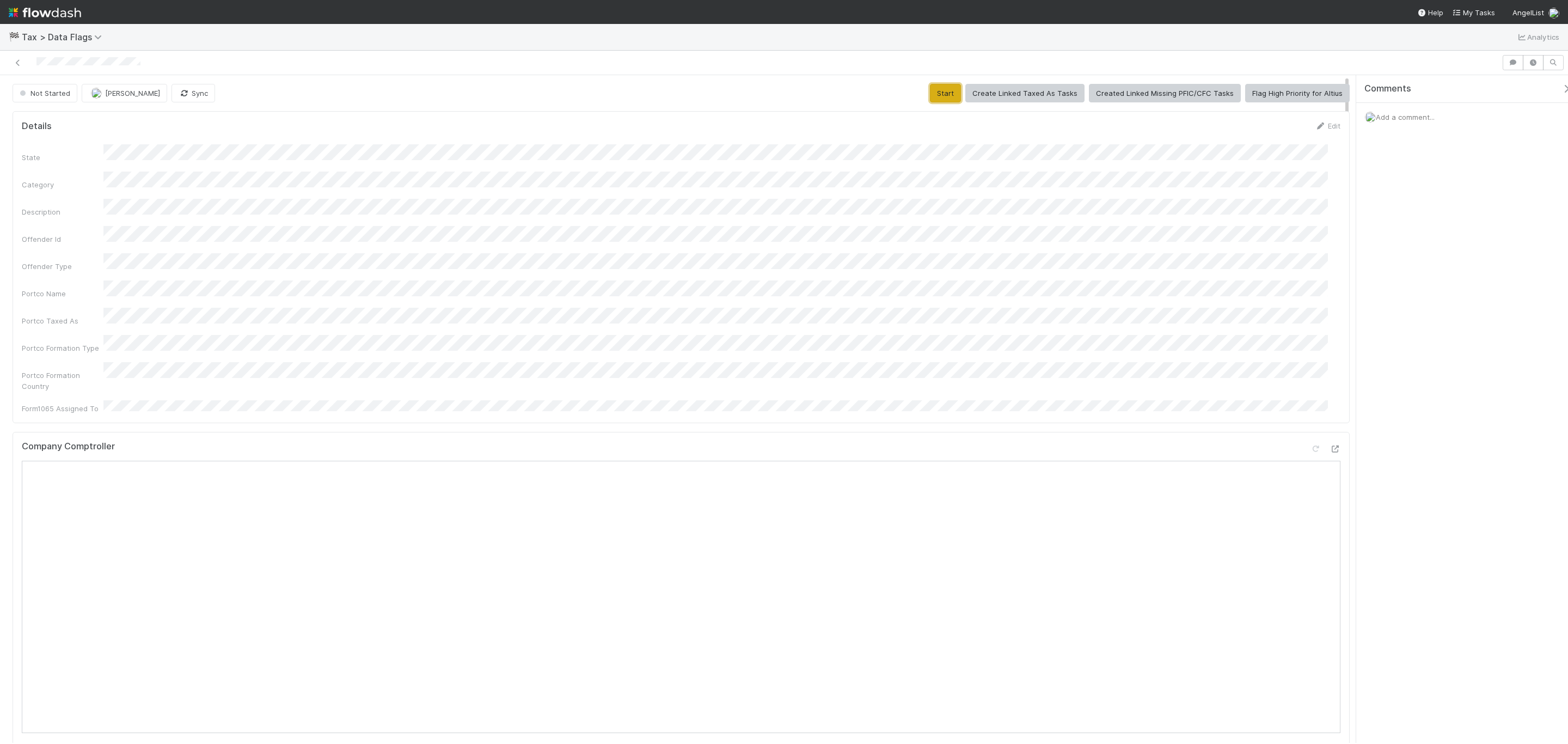
click at [943, 96] on button "Start" at bounding box center [945, 93] width 31 height 18
click at [125, 90] on span "[PERSON_NAME]" at bounding box center [133, 93] width 55 height 9
click at [918, 291] on div "State Category Description Offender Id Offender Type Portco Name Portco Taxed A…" at bounding box center [681, 279] width 1318 height 270
click at [1026, 91] on button "Finish" at bounding box center [1035, 93] width 33 height 18
drag, startPoint x: 570, startPoint y: 169, endPoint x: 593, endPoint y: 131, distance: 44.4
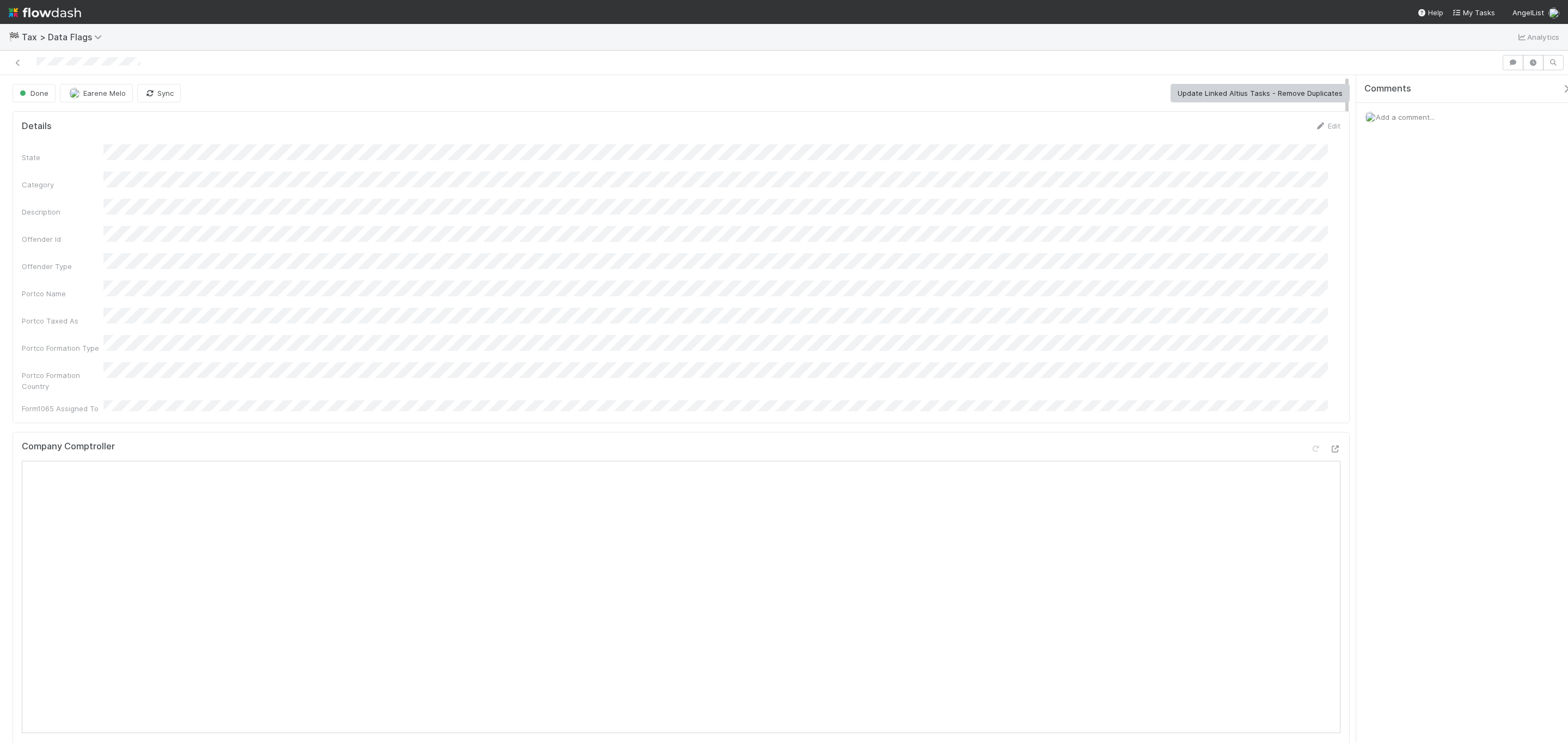
click at [574, 165] on div "State Category Description Offender Id Offender Type Portco Name Portco Taxed A…" at bounding box center [681, 279] width 1318 height 270
click at [652, 135] on form "Details Edit State Category Description Offender Id Offender Type Portco Name P…" at bounding box center [681, 267] width 1318 height 293
click at [115, 95] on span "[PERSON_NAME]" at bounding box center [133, 93] width 55 height 9
drag, startPoint x: 1147, startPoint y: 141, endPoint x: 1094, endPoint y: 132, distance: 53.8
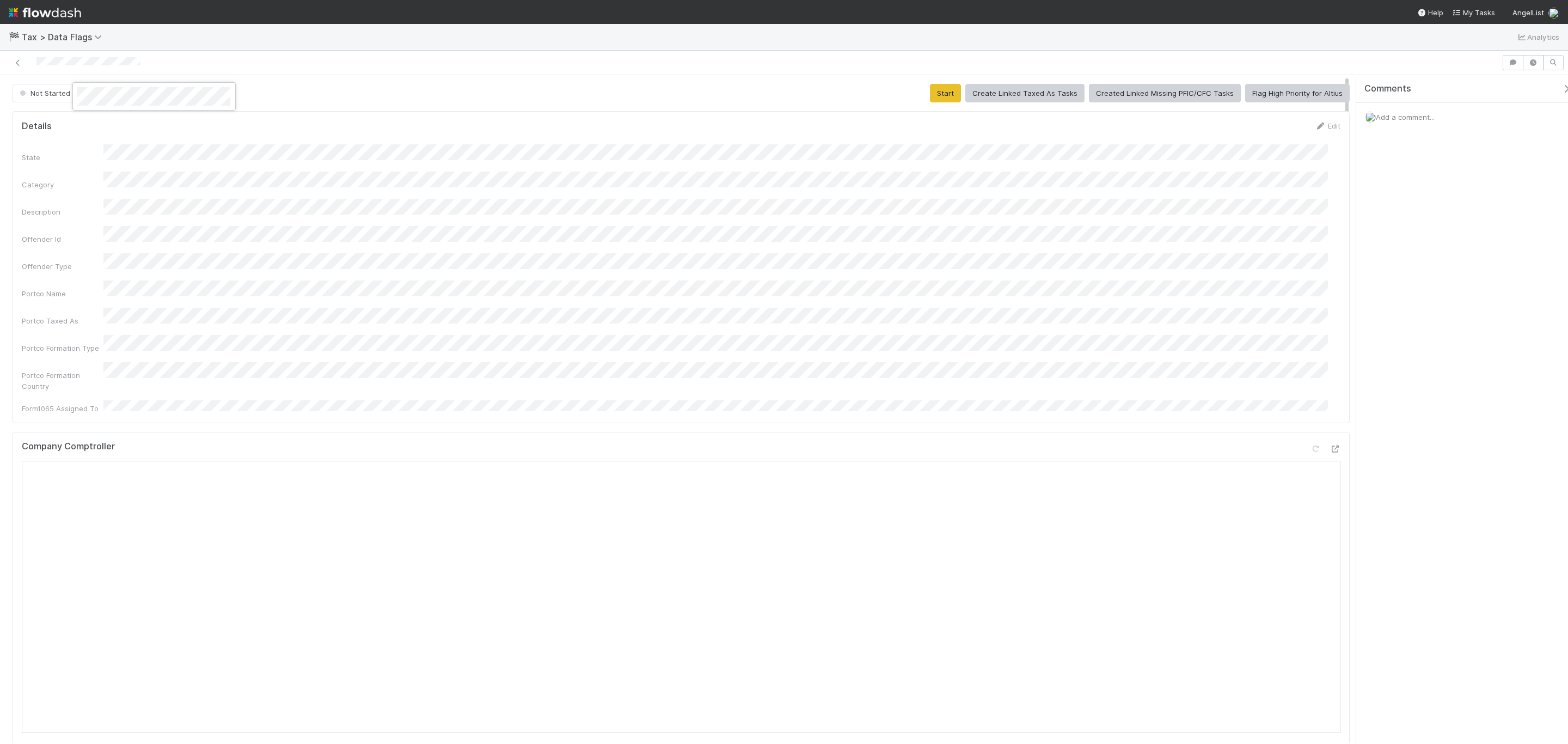
click at [1119, 136] on div at bounding box center [784, 372] width 1568 height 744
click at [945, 99] on button "Start" at bounding box center [945, 93] width 31 height 18
click at [122, 100] on button "[PERSON_NAME]" at bounding box center [123, 93] width 85 height 18
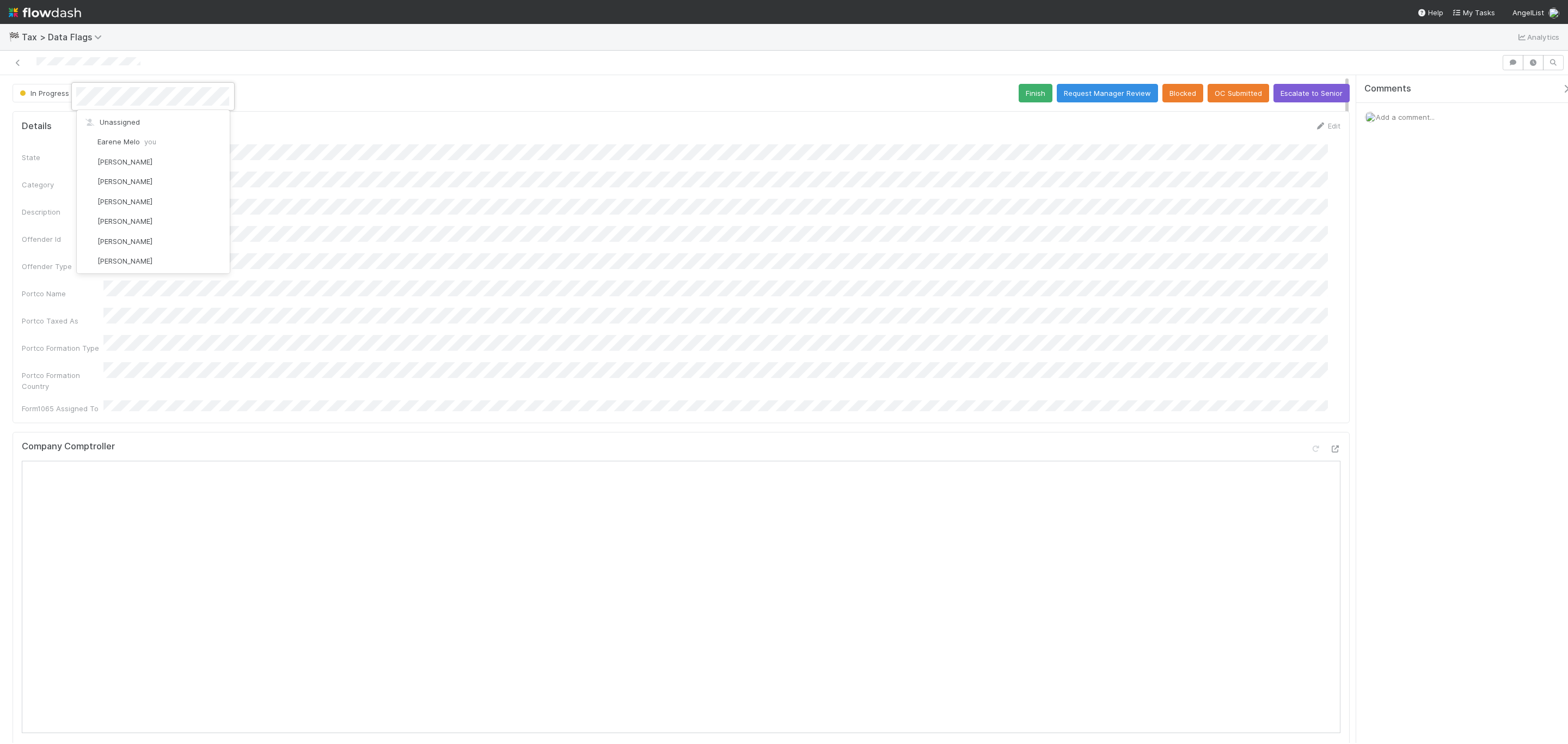
scroll to position [0, 0]
click at [146, 115] on div "Earene Melo you" at bounding box center [153, 122] width 153 height 19
click at [1076, 85] on button "Request Manager Review" at bounding box center [1107, 93] width 101 height 18
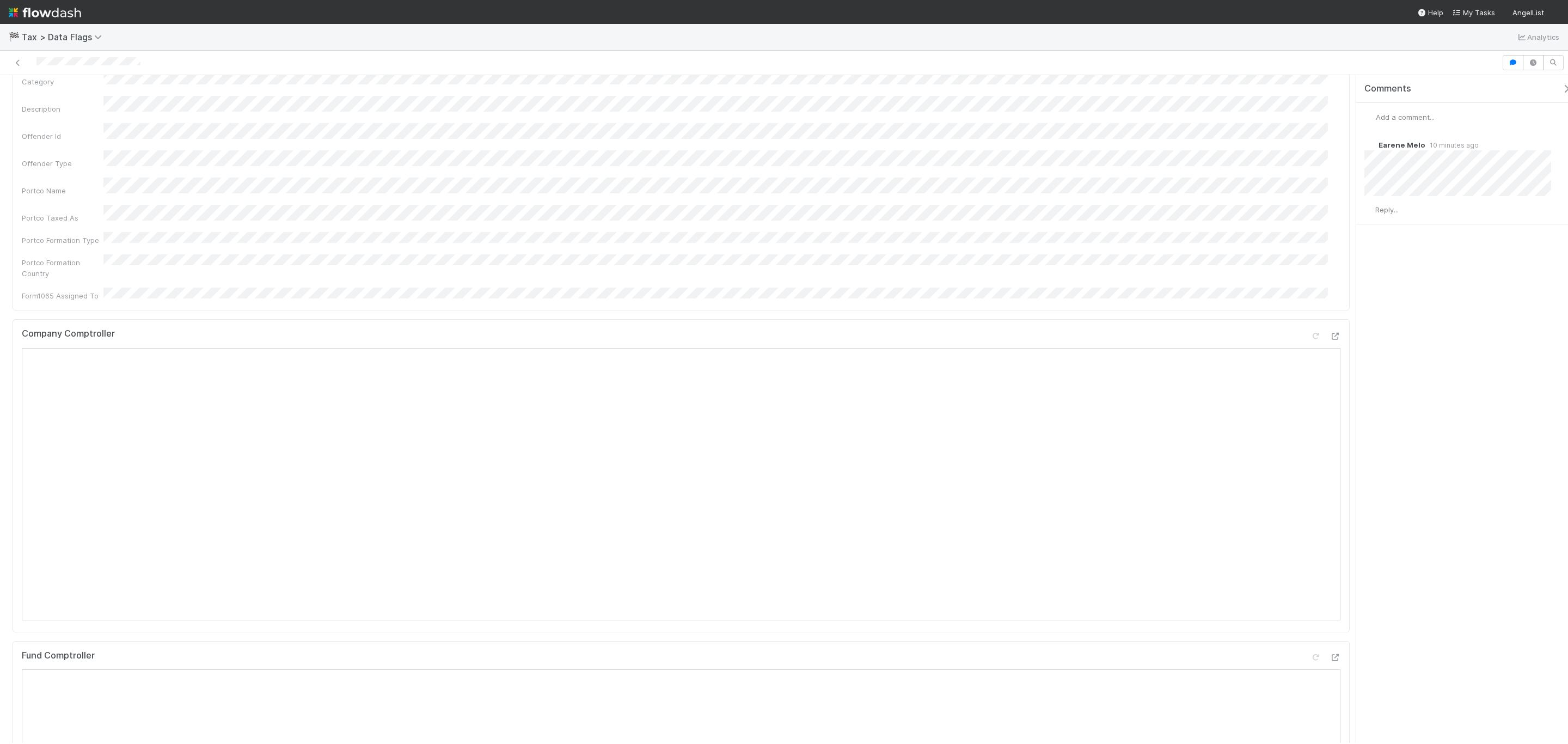
scroll to position [327, 0]
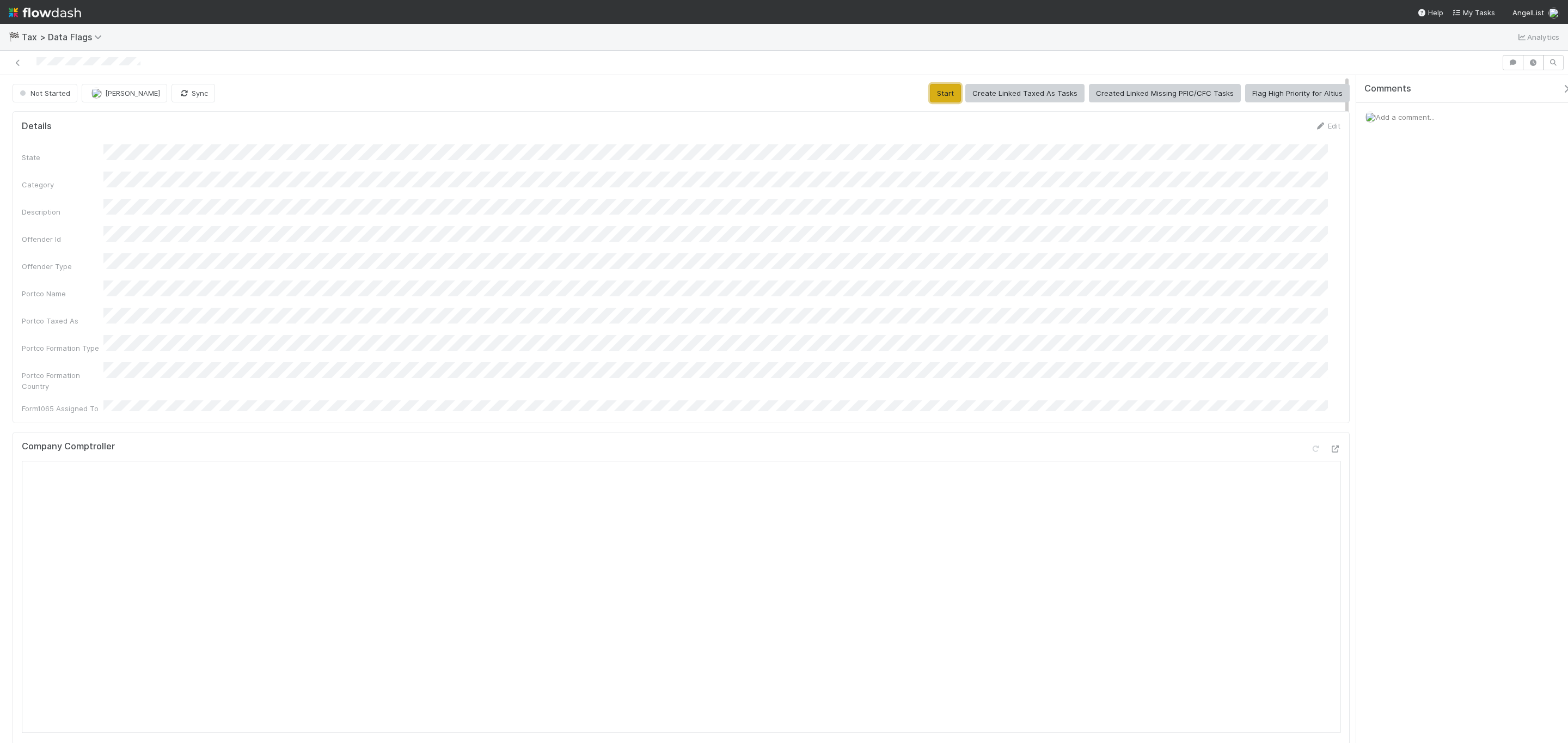
click at [936, 92] on button "Start" at bounding box center [945, 93] width 31 height 18
click at [598, 236] on div "State Category Description Offender Id Offender Type Portco Name Portco Taxed A…" at bounding box center [681, 279] width 1318 height 270
click at [146, 92] on span "[PERSON_NAME]" at bounding box center [133, 93] width 55 height 9
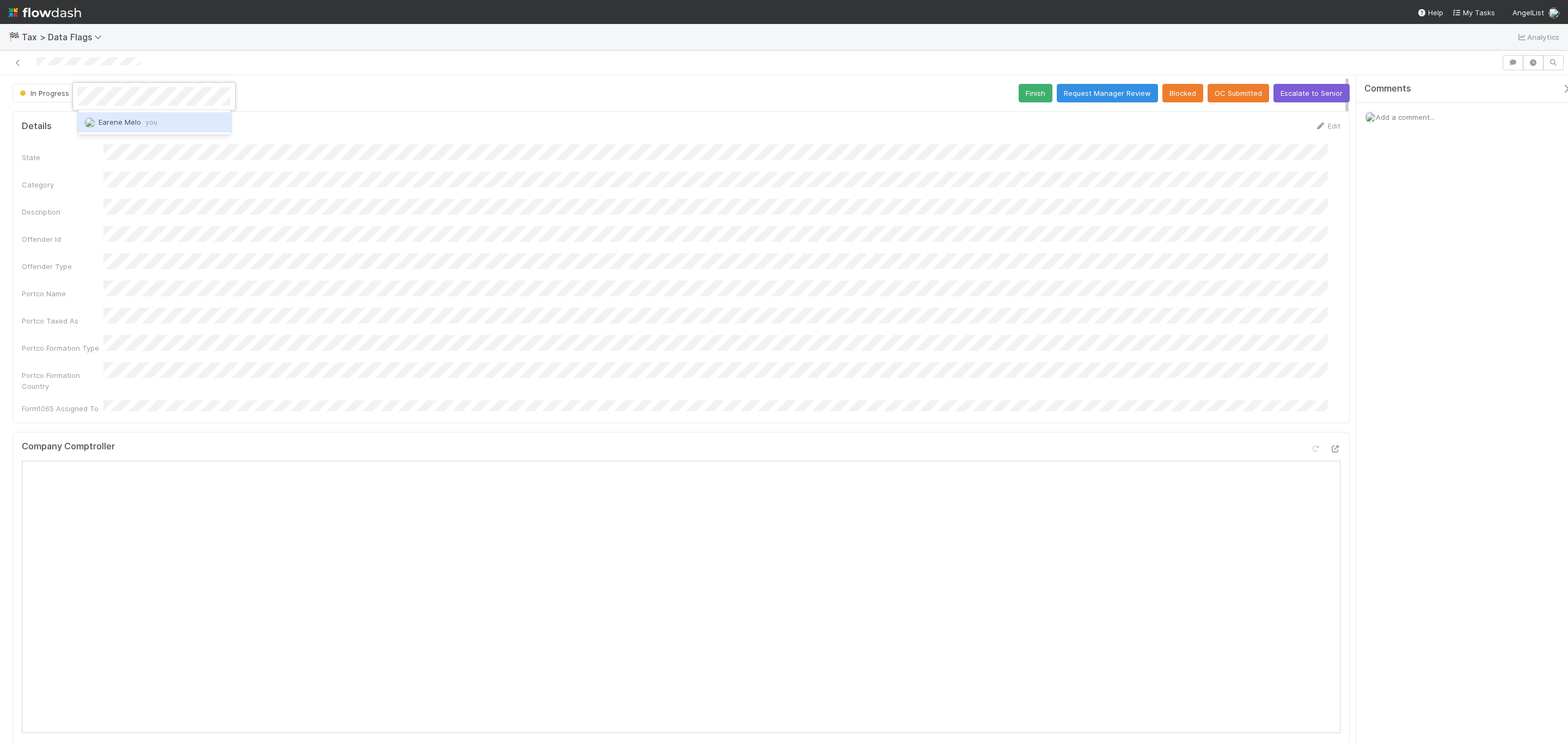
click at [125, 120] on span "Earene Melo you" at bounding box center [128, 122] width 59 height 9
click at [240, 281] on div "Portco Name" at bounding box center [681, 290] width 1318 height 18
copy div
click at [1037, 432] on div "Company Comptroller" at bounding box center [681, 588] width 1337 height 313
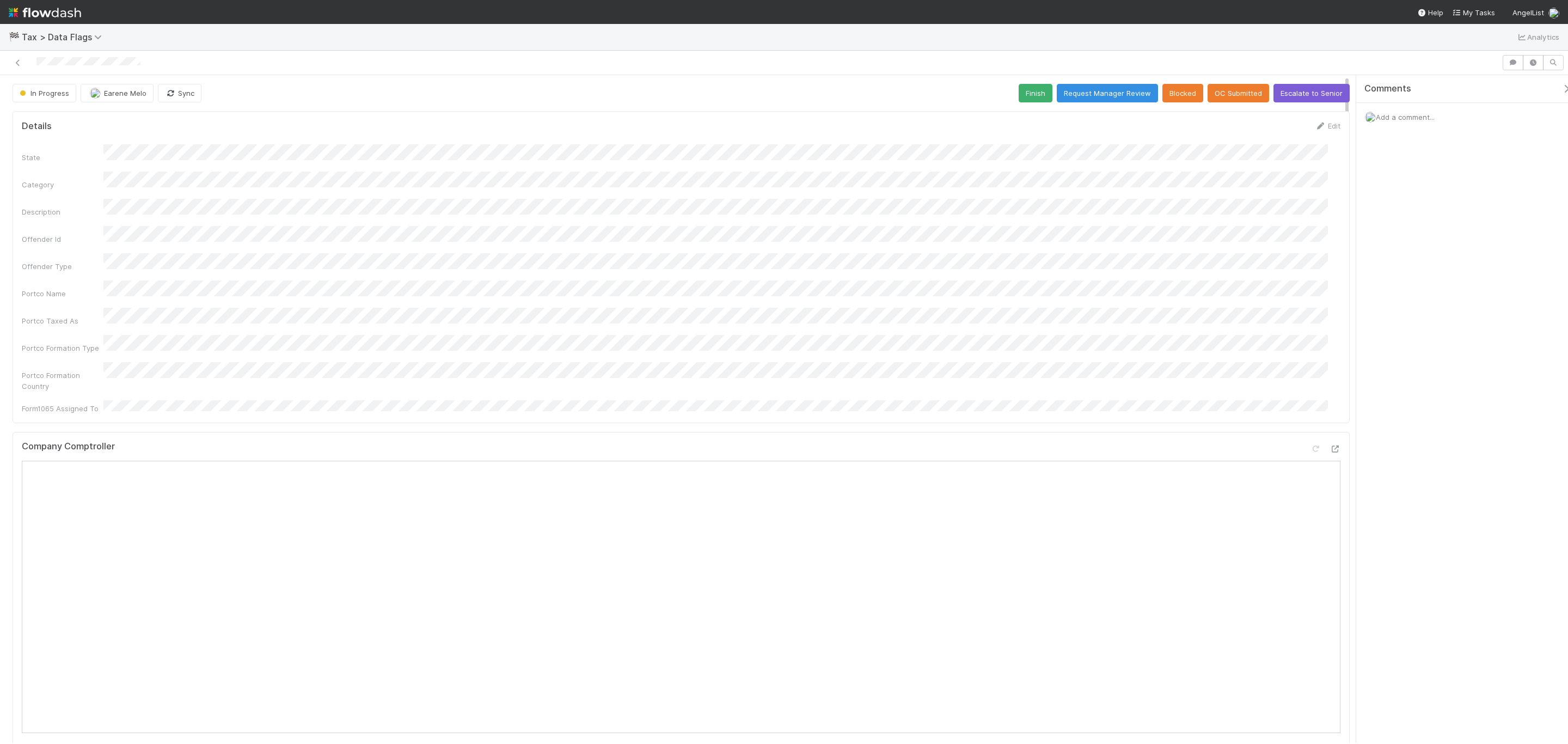
drag, startPoint x: 1382, startPoint y: 180, endPoint x: 1391, endPoint y: 127, distance: 53.8
click at [1382, 180] on div "Comments Add a comment..." at bounding box center [1468, 130] width 224 height 111
click at [1391, 122] on div "Add a comment..." at bounding box center [1468, 117] width 224 height 29
click at [1395, 120] on span "Add a comment..." at bounding box center [1405, 117] width 59 height 9
click at [22, 64] on icon at bounding box center [18, 63] width 11 height 7
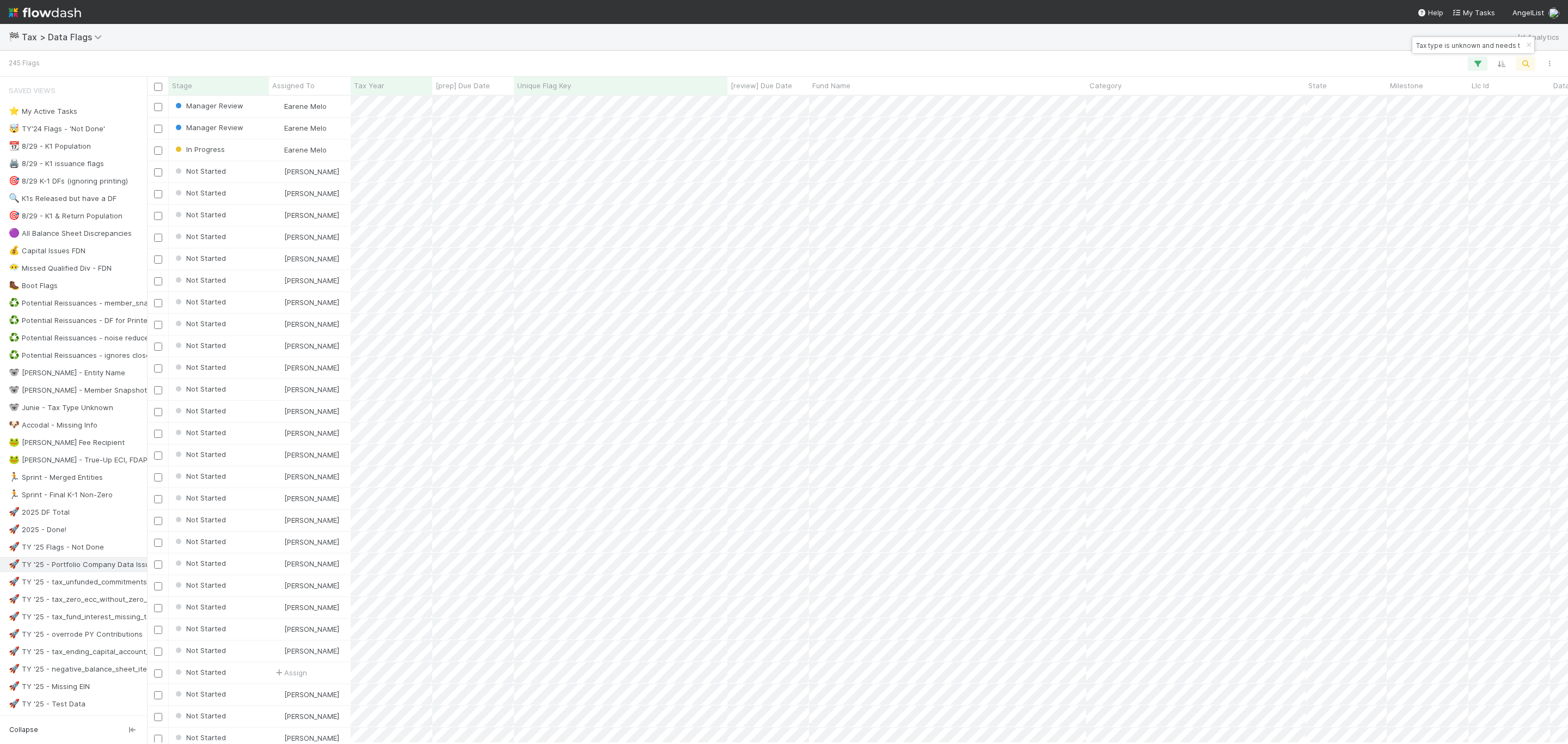
scroll to position [634, 1409]
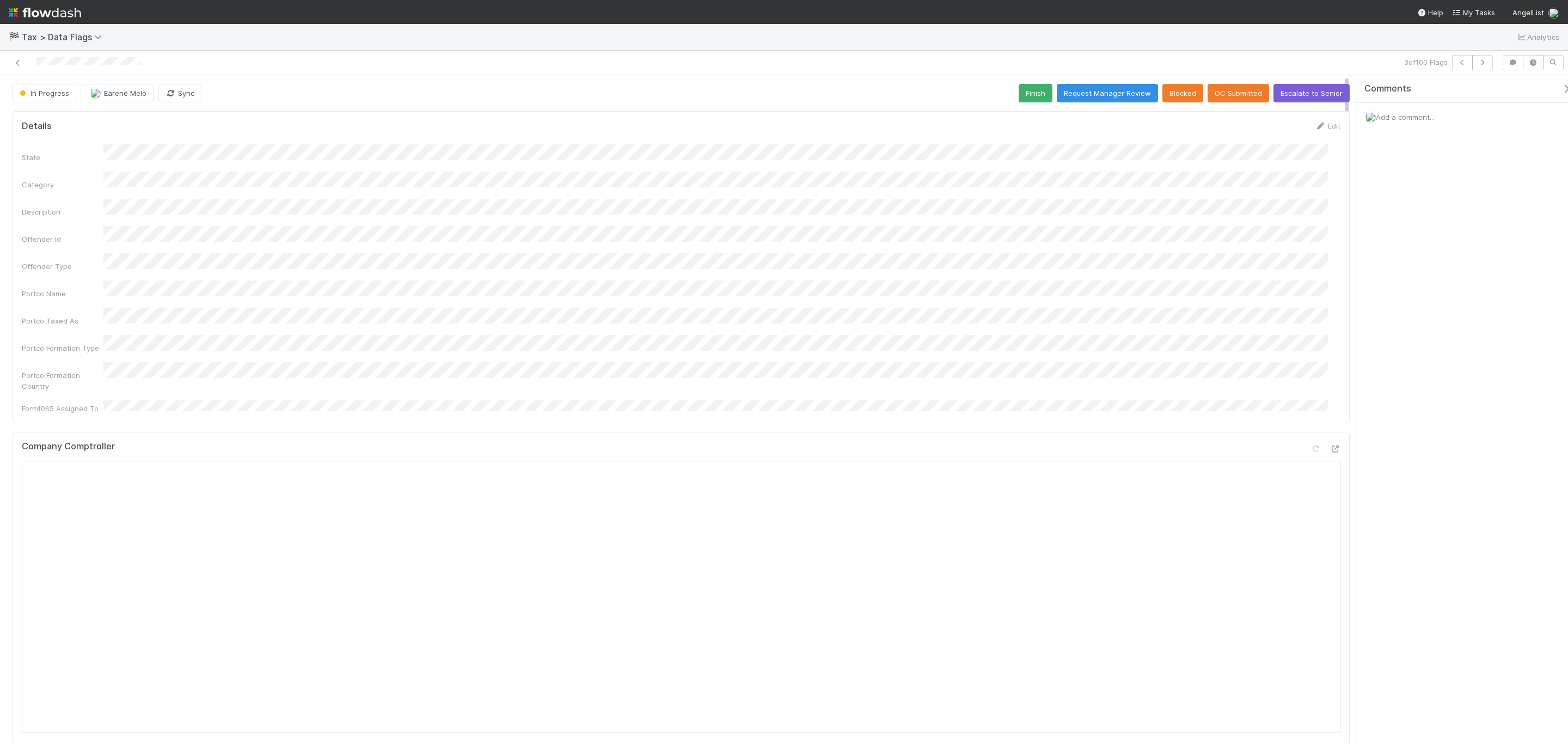
click at [1427, 116] on span "Add a comment..." at bounding box center [1405, 117] width 59 height 9
click at [1567, 172] on html "🏁 Tax > Data Flags Analytics 3 of 100 Flags In Progress Earene Melo Sync Finish…" at bounding box center [784, 372] width 1568 height 744
click at [1424, 309] on button "Add Comment" at bounding box center [1405, 307] width 63 height 18
click at [1308, 85] on button "Escalate to Senior" at bounding box center [1311, 93] width 76 height 18
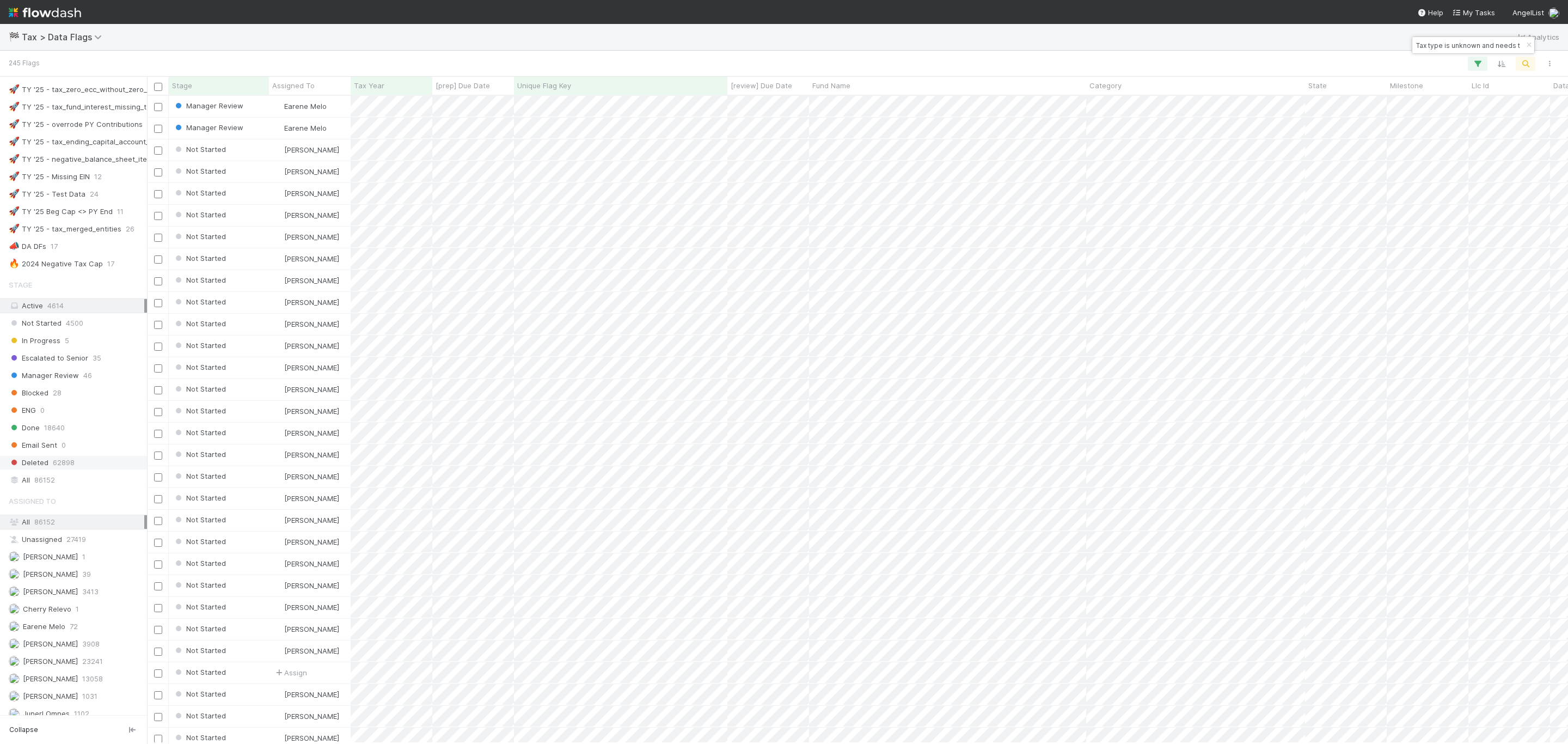
scroll to position [588, 0]
click at [349, 149] on div "[PERSON_NAME]" at bounding box center [310, 150] width 82 height 21
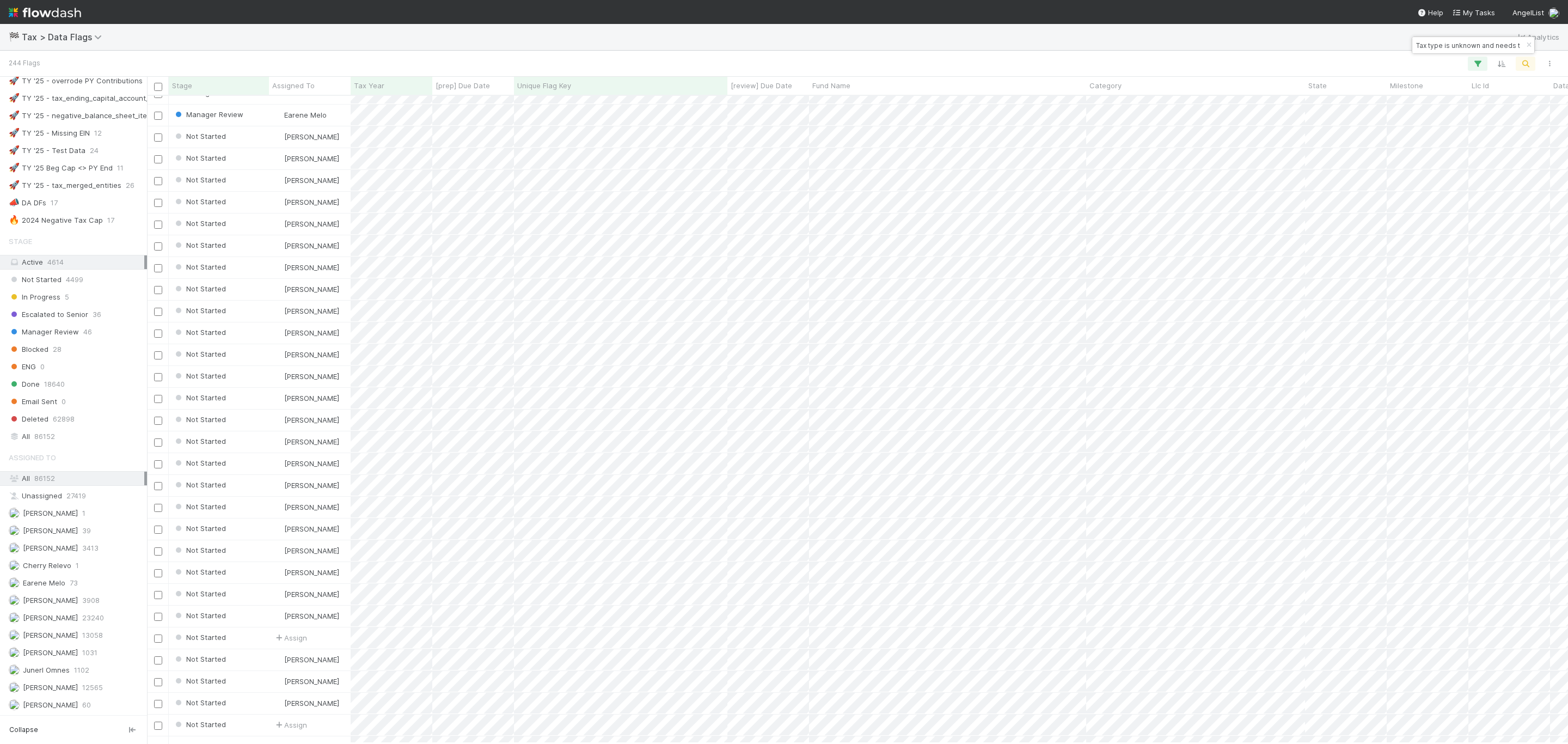
scroll to position [0, 0]
click at [86, 577] on div "Earene Melo 76" at bounding box center [76, 583] width 136 height 13
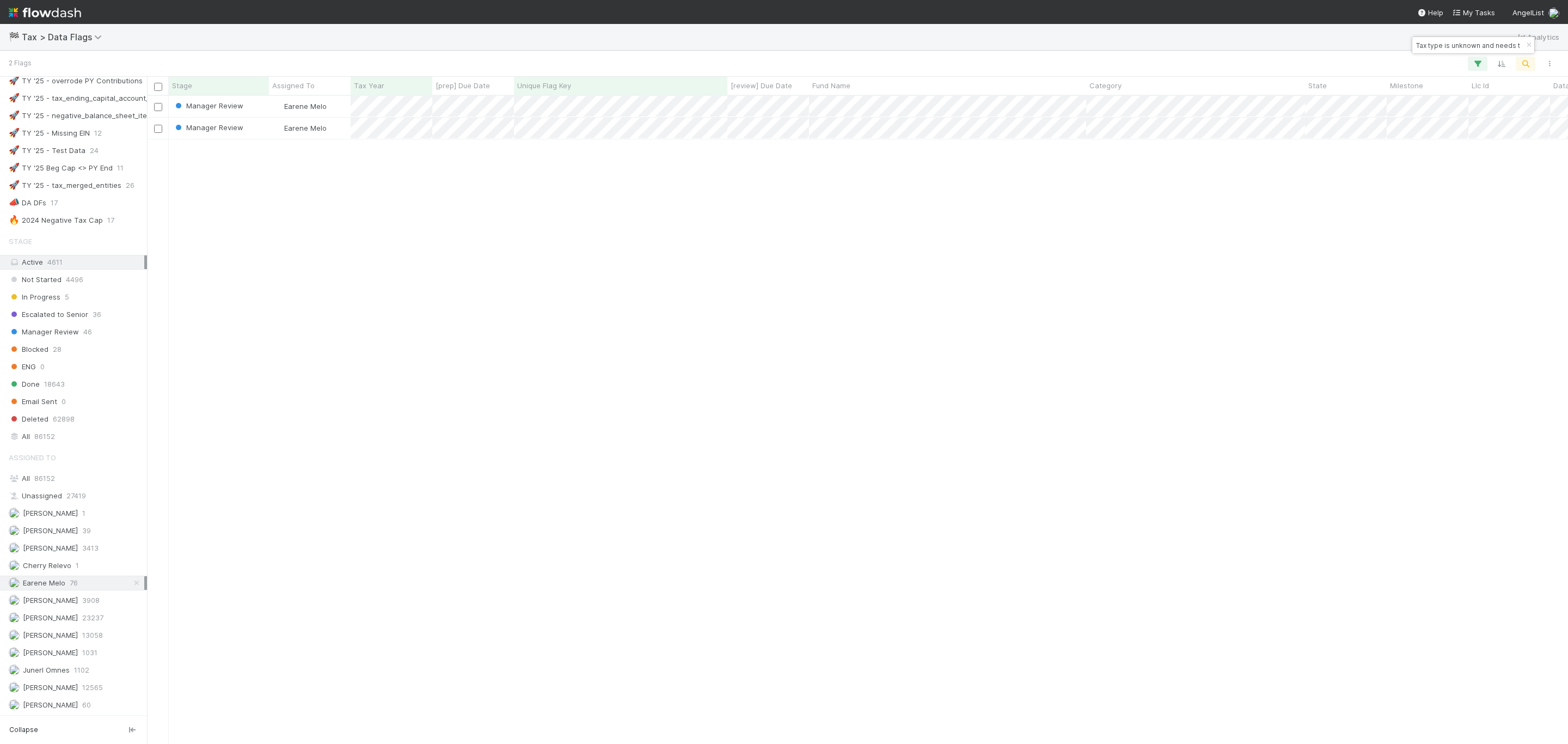
scroll to position [634, 1409]
click at [1526, 47] on icon "button" at bounding box center [1529, 45] width 11 height 7
click at [755, 514] on div "Manager Review [PERSON_NAME] 1 [DATE] 5:01:28 PM [DATE] 1:35:48 PM 0 0 1 0 0 Ma…" at bounding box center [858, 419] width 1421 height 647
click at [354, 317] on div "Manager Review [PERSON_NAME] 1 [DATE] 5:01:28 PM [DATE] 1:35:48 PM 0 0 1 0 0 Ma…" at bounding box center [858, 419] width 1421 height 647
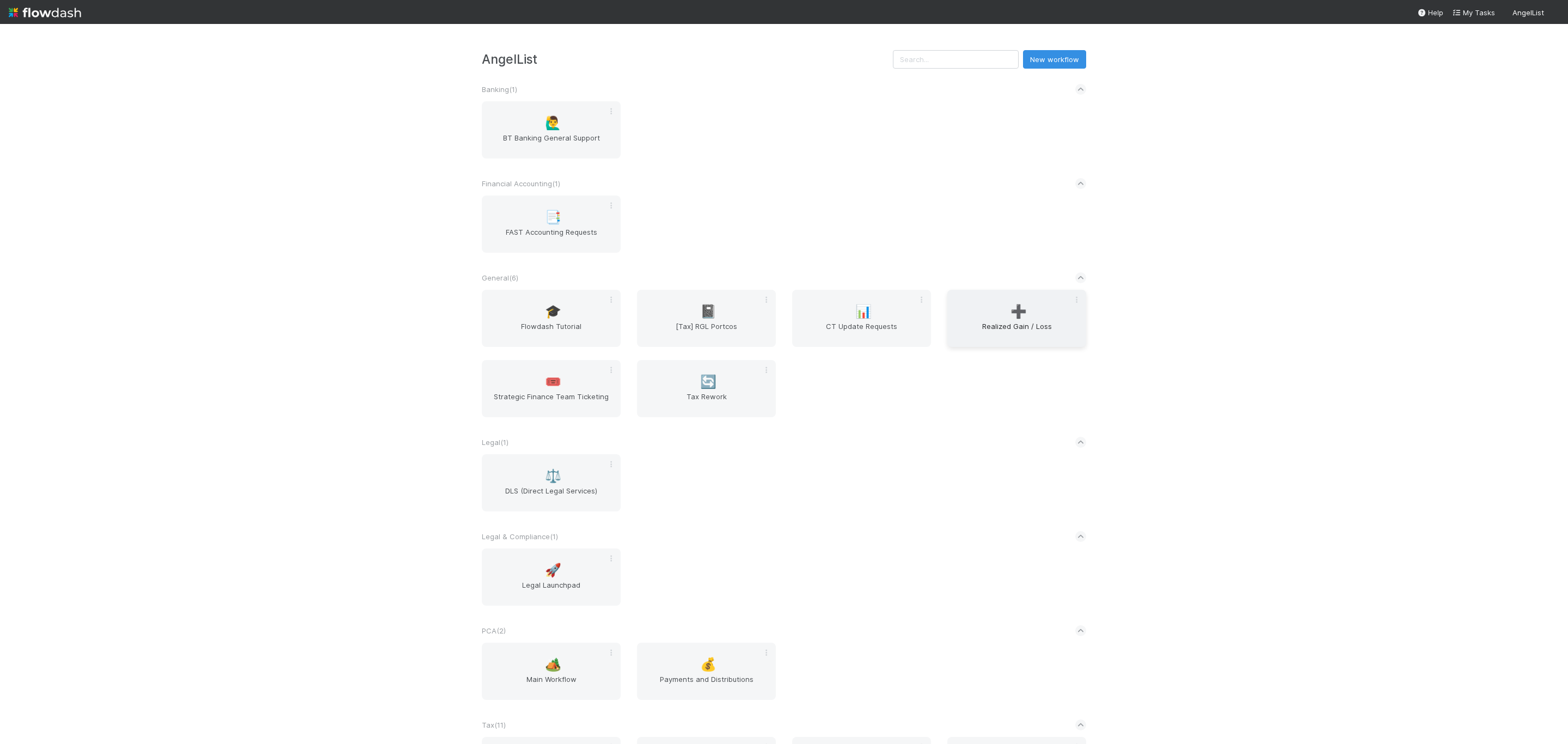
click at [1023, 302] on div "➕ Realized Gain / Loss" at bounding box center [1017, 318] width 139 height 57
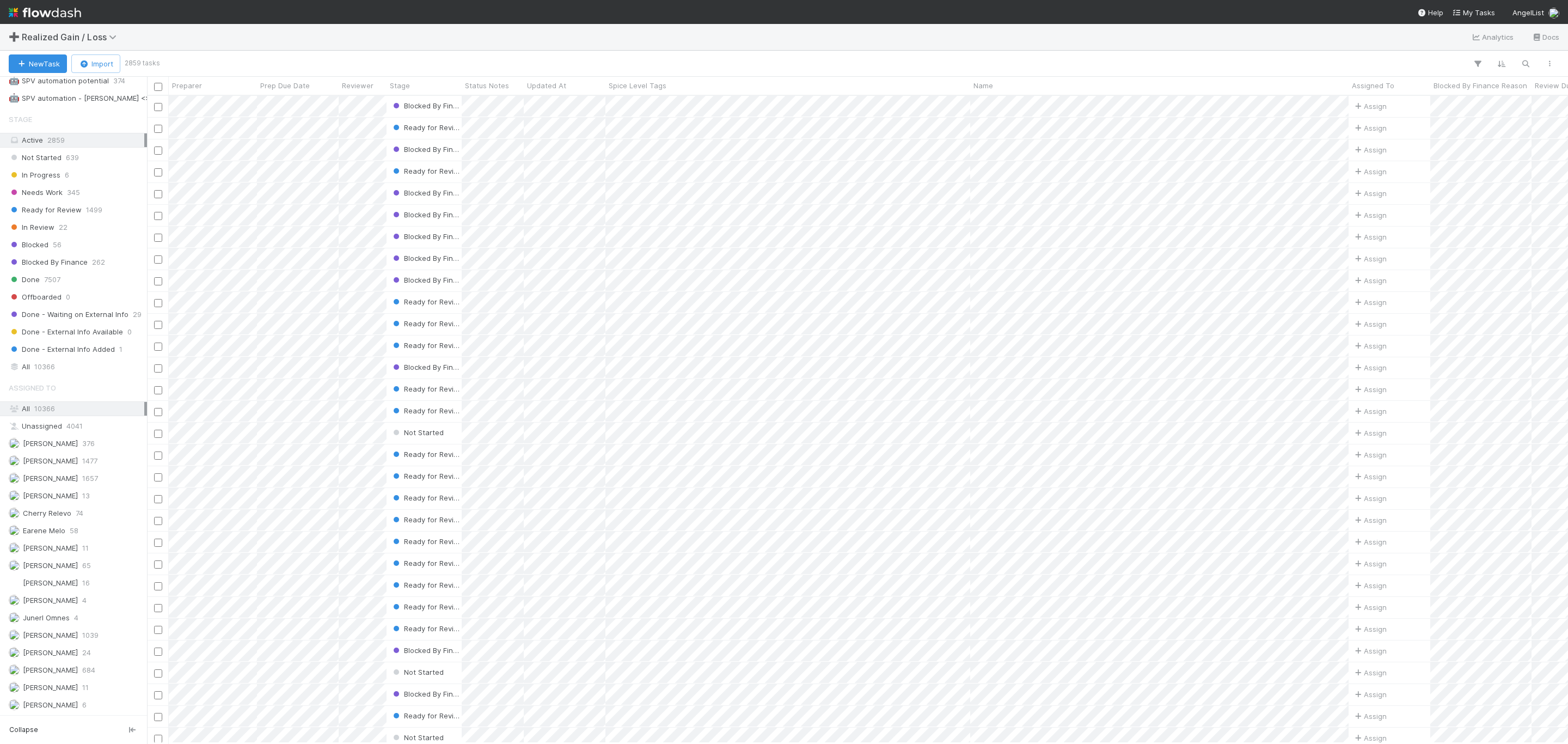
scroll to position [640, 0]
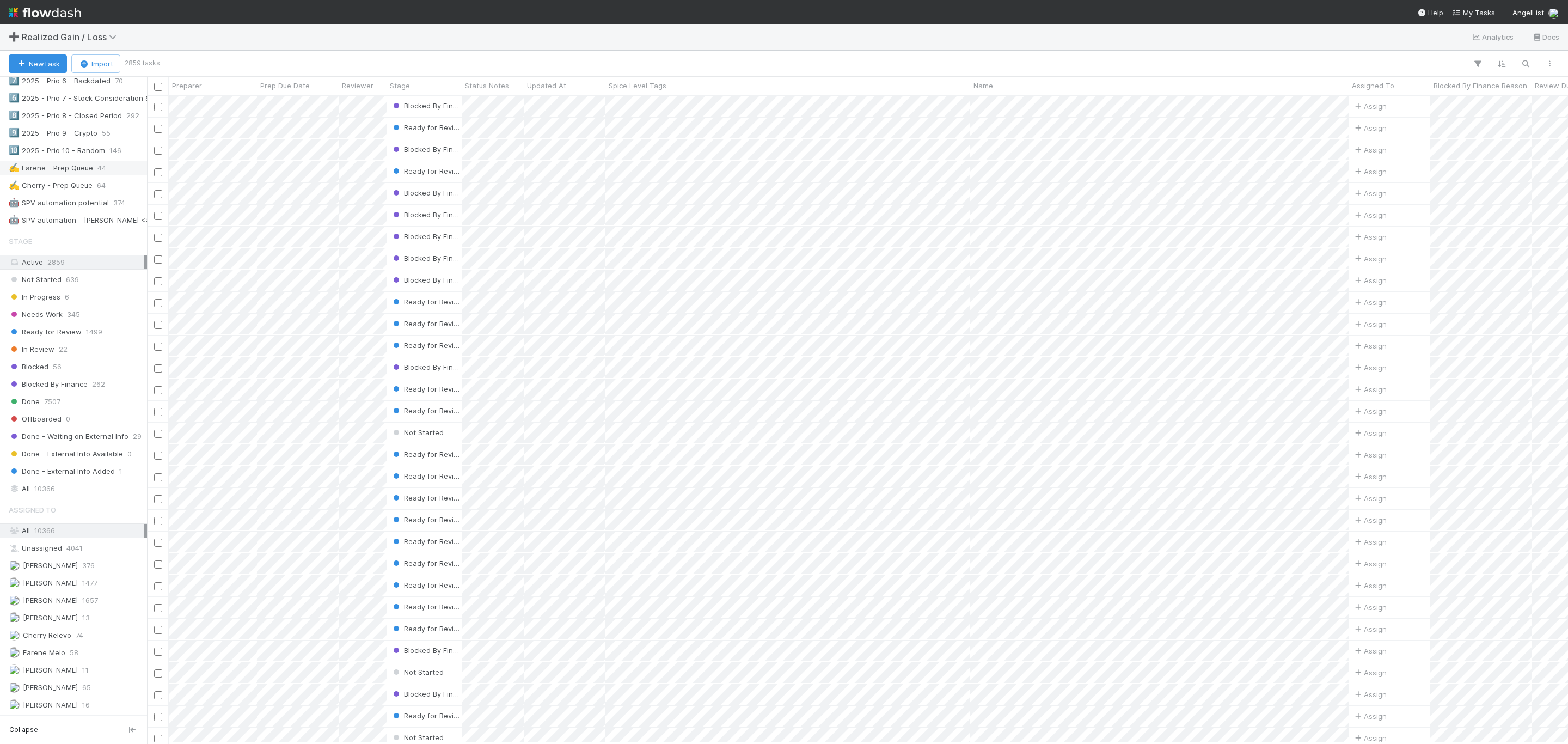
click at [70, 175] on div "✍️ Earene - Prep Queue" at bounding box center [51, 168] width 85 height 13
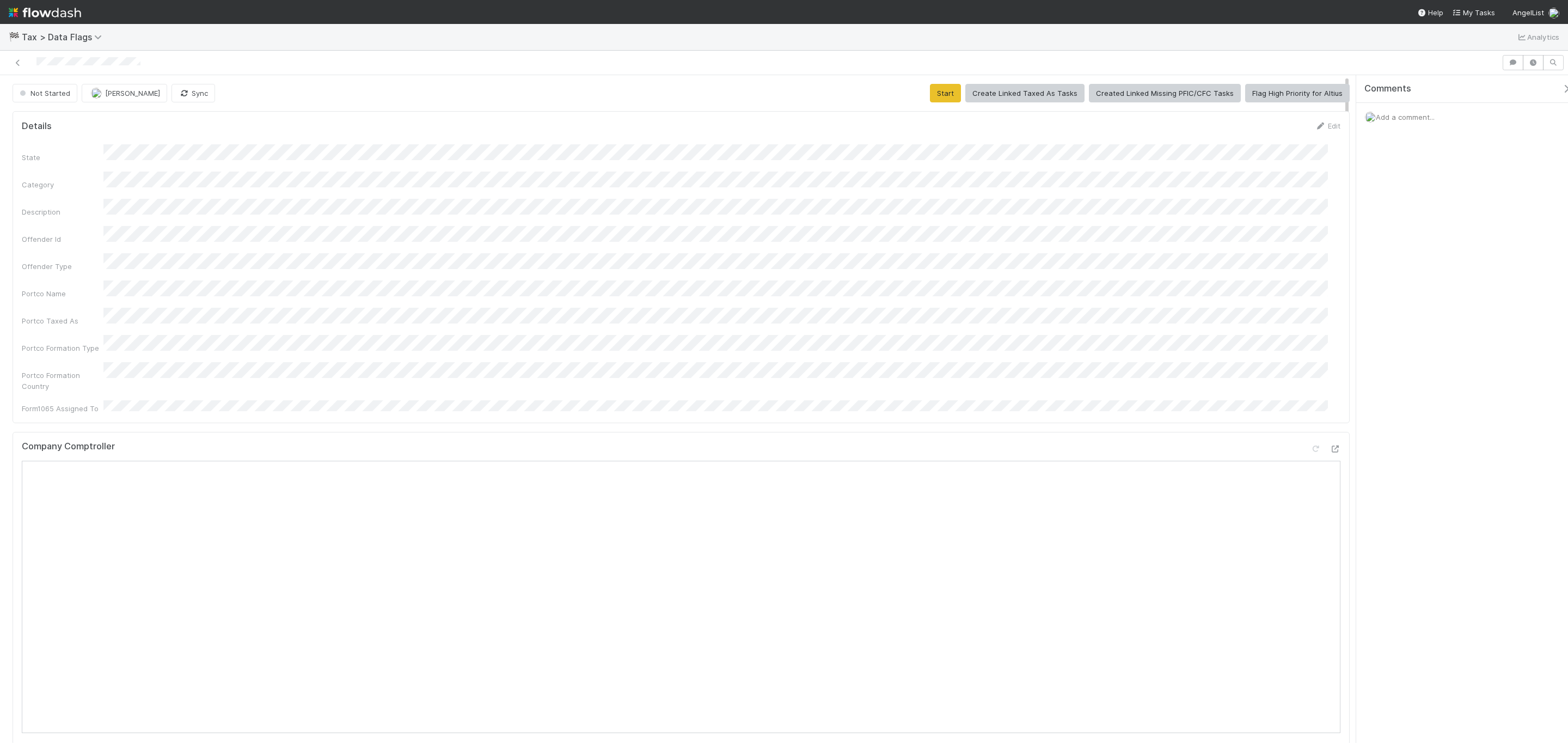
click at [719, 337] on div "State Category Description Offender Id Offender Type Portco Name Portco Taxed A…" at bounding box center [681, 279] width 1318 height 270
click at [949, 87] on button "Start" at bounding box center [945, 93] width 31 height 18
click at [119, 91] on span "[PERSON_NAME]" at bounding box center [133, 93] width 55 height 9
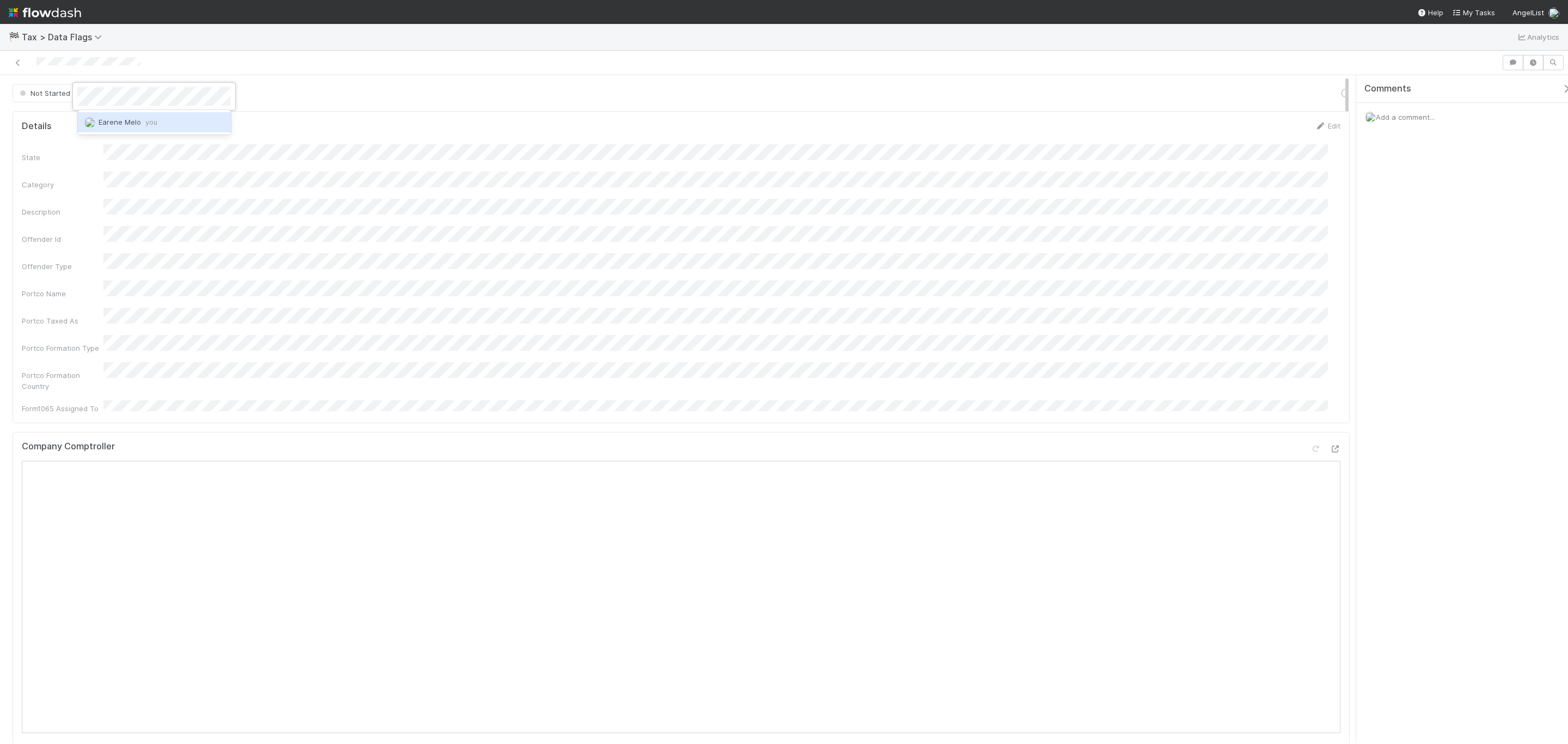
click at [147, 116] on div "Earene Melo you" at bounding box center [154, 122] width 153 height 19
click at [1031, 99] on button "Finish" at bounding box center [1035, 93] width 33 height 18
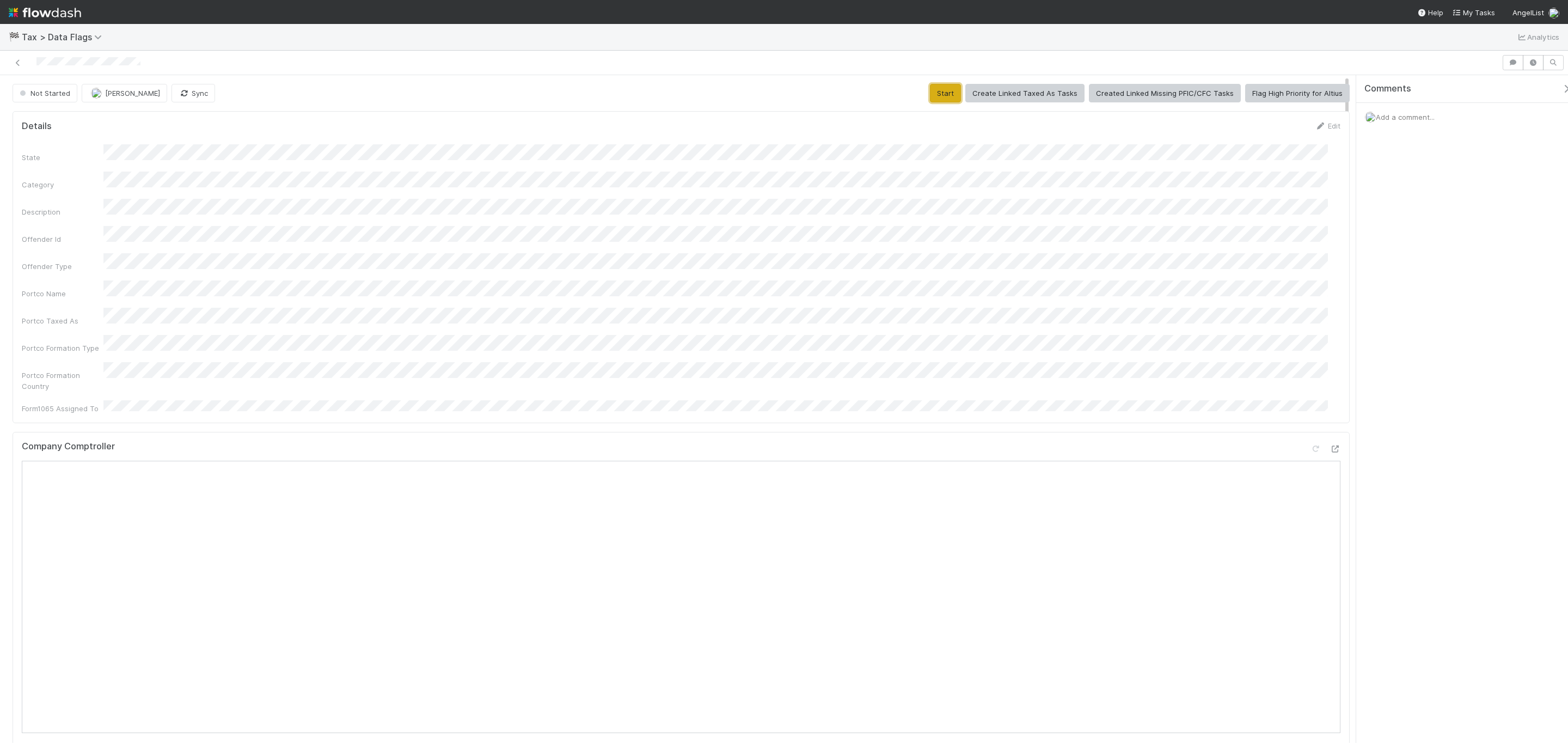
drag, startPoint x: 947, startPoint y: 101, endPoint x: 341, endPoint y: 144, distance: 607.5
click at [945, 100] on button "Start" at bounding box center [945, 93] width 31 height 18
click at [115, 95] on span "[PERSON_NAME]" at bounding box center [133, 93] width 55 height 9
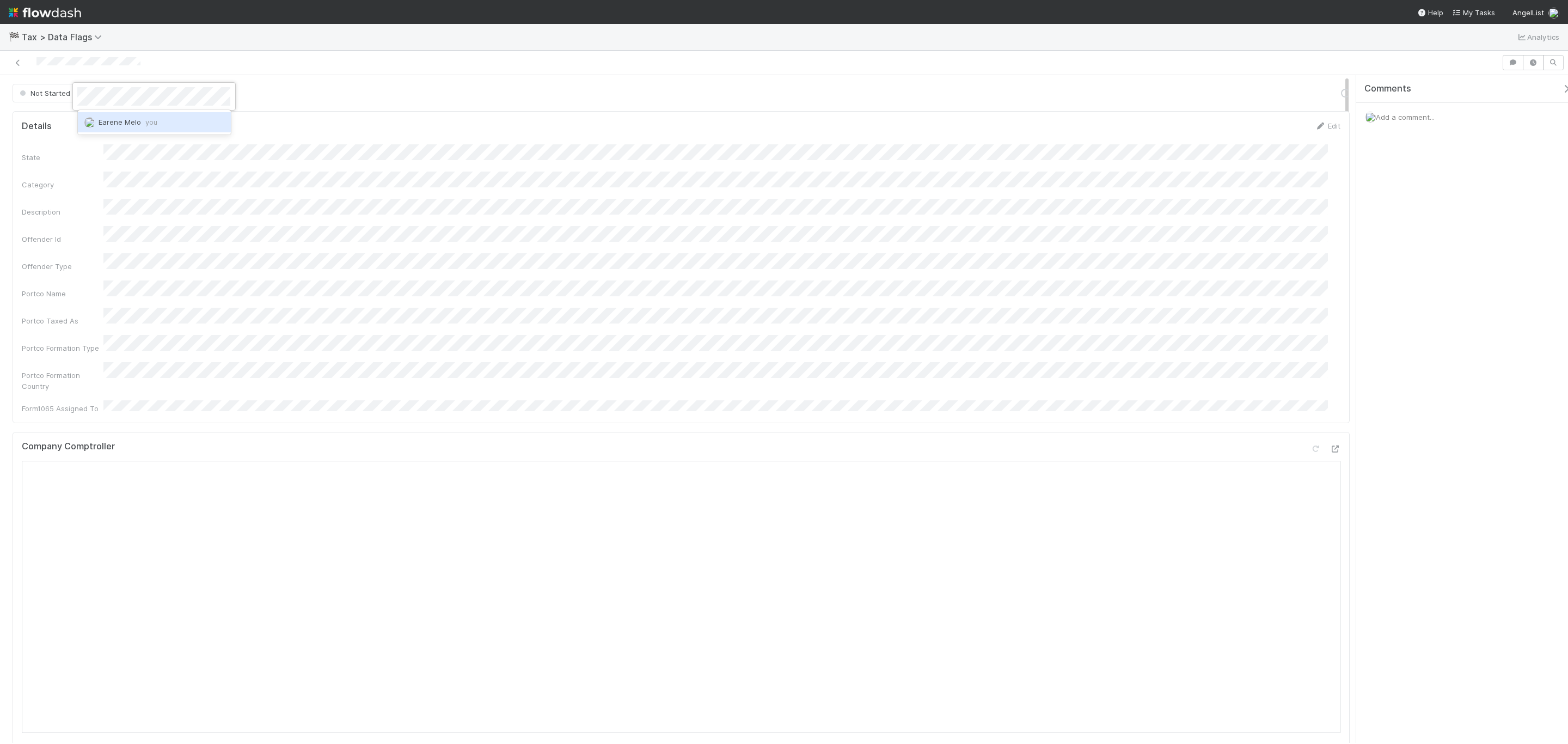
click at [121, 125] on span "Earene Melo you" at bounding box center [128, 122] width 59 height 9
click at [1019, 90] on button "Finish" at bounding box center [1035, 93] width 33 height 18
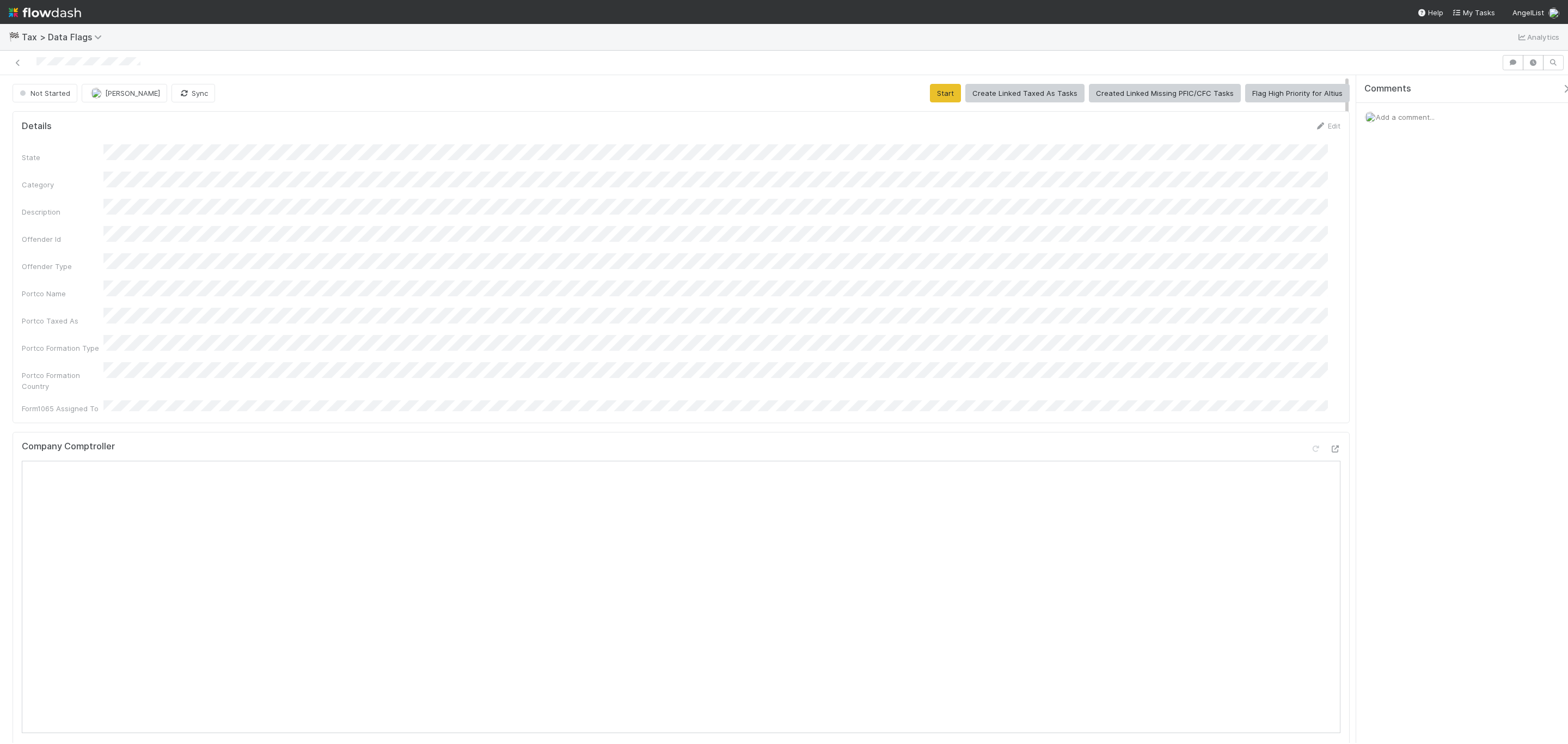
click at [402, 311] on div "State Category Description Offender Id Offender Type Portco Name Portco Taxed A…" at bounding box center [681, 279] width 1318 height 270
click at [1045, 130] on button "Cancel" at bounding box center [1321, 130] width 38 height 18
click at [930, 98] on button "Start" at bounding box center [945, 93] width 31 height 18
click at [153, 95] on button "[PERSON_NAME]" at bounding box center [124, 93] width 85 height 18
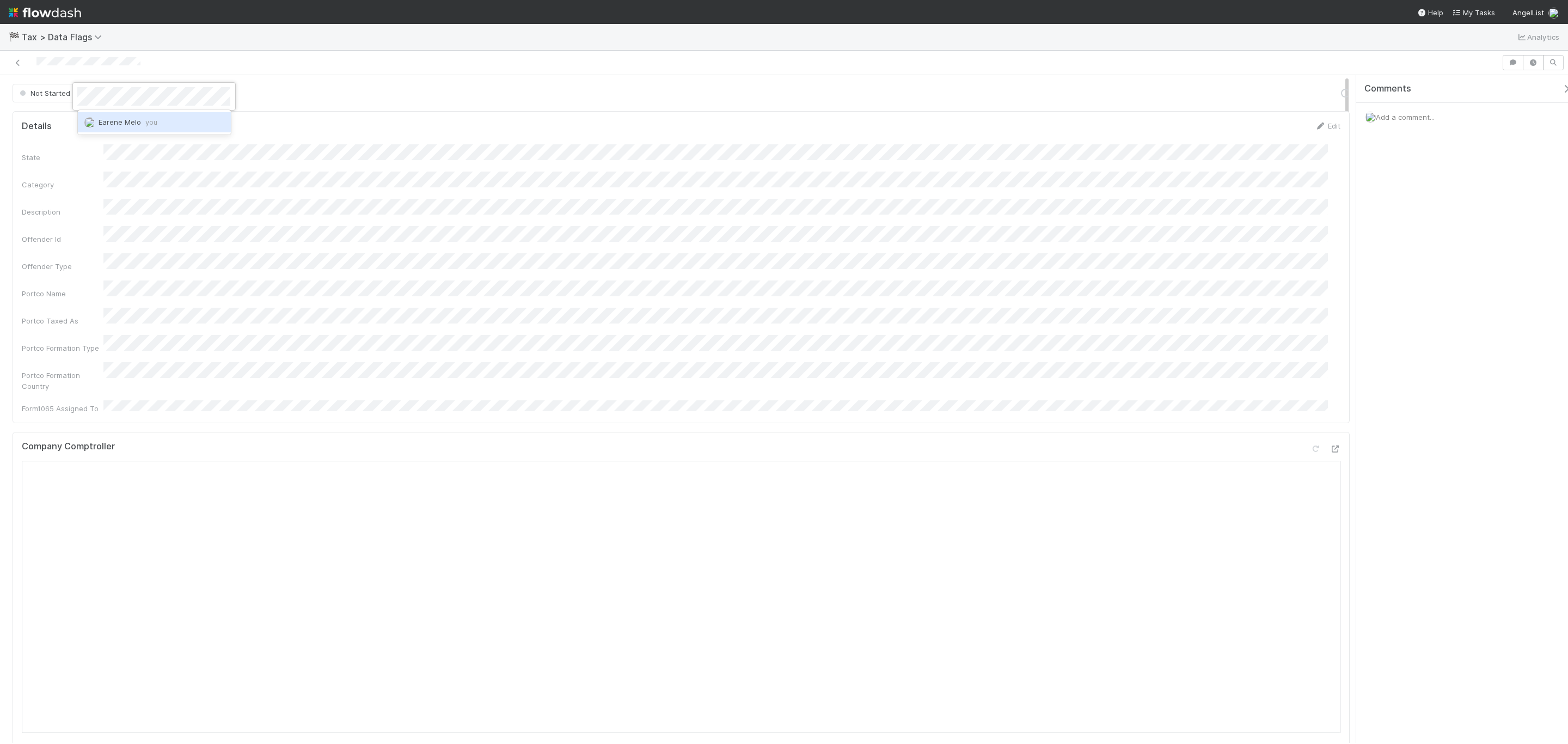
click at [167, 121] on div "Earene Melo you" at bounding box center [154, 122] width 153 height 19
click at [1019, 86] on button "Finish" at bounding box center [1035, 93] width 33 height 18
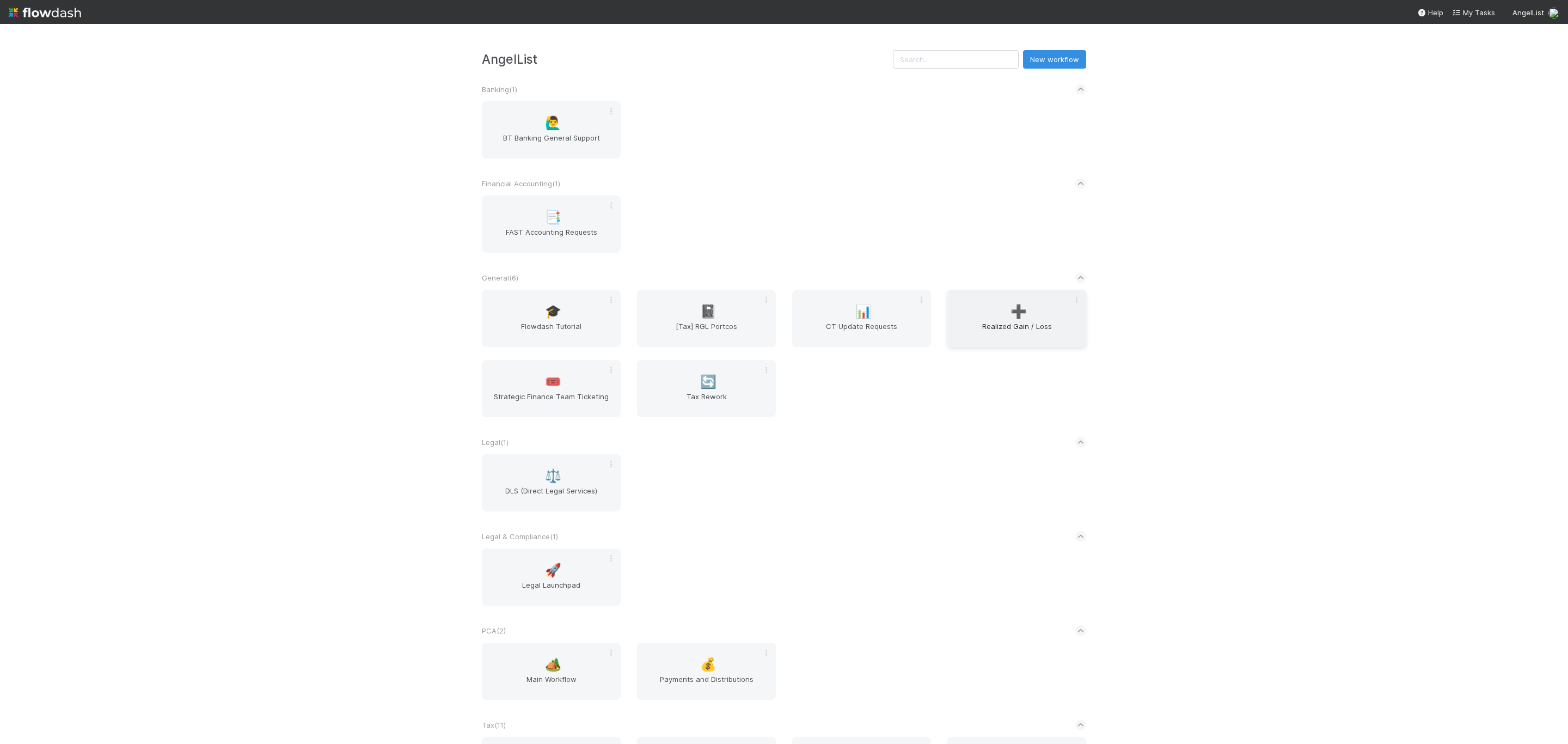
click at [1046, 334] on span "Realized Gain / Loss" at bounding box center [1017, 332] width 130 height 22
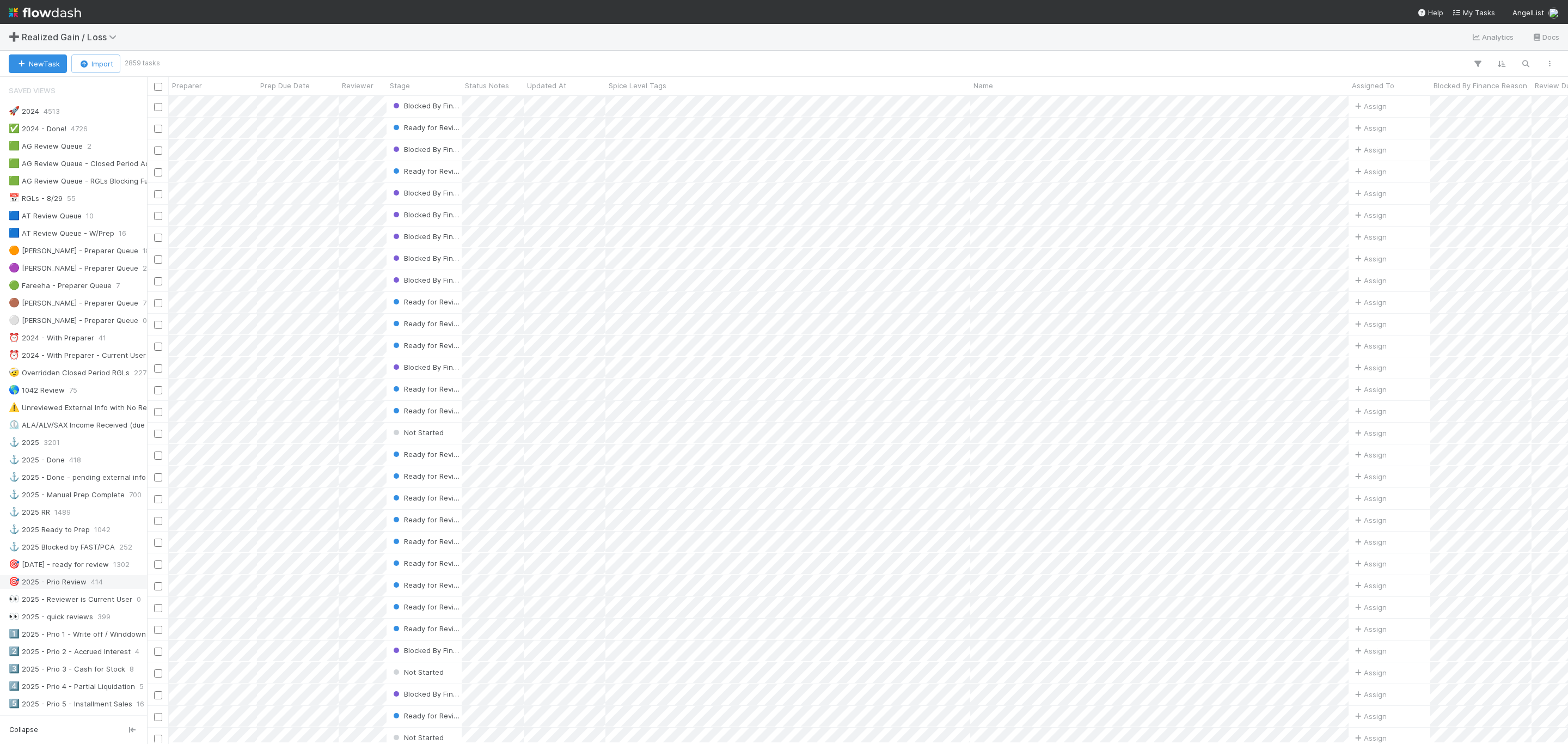
scroll to position [327, 0]
